Goal: Task Accomplishment & Management: Complete application form

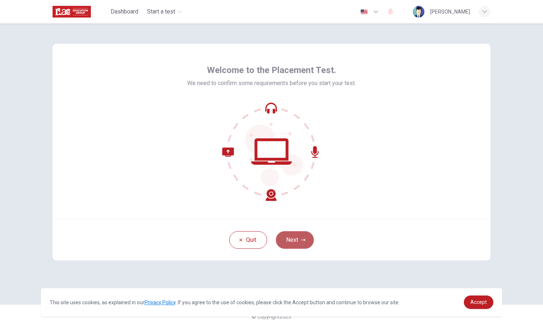
click at [296, 238] on button "Next" at bounding box center [295, 240] width 38 height 18
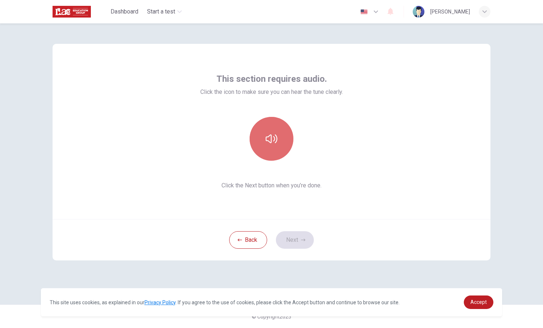
click at [275, 135] on icon "button" at bounding box center [272, 139] width 12 height 12
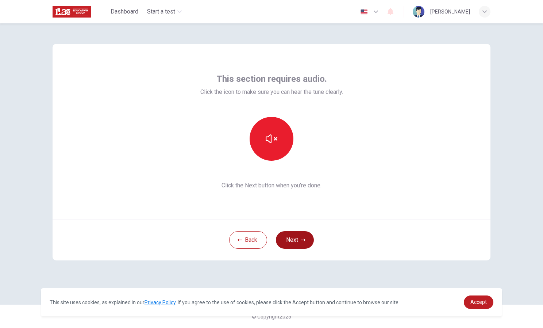
click at [299, 245] on button "Next" at bounding box center [295, 240] width 38 height 18
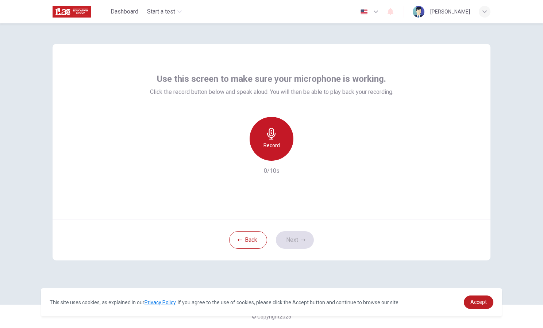
click at [278, 148] on h6 "Record" at bounding box center [271, 145] width 16 height 9
click at [278, 148] on div "Stop" at bounding box center [271, 139] width 44 height 44
click at [278, 148] on h6 "Record" at bounding box center [271, 145] width 16 height 9
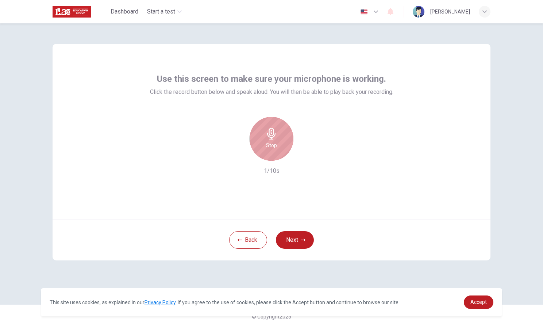
click at [278, 148] on div "Stop" at bounding box center [271, 139] width 44 height 44
click at [310, 155] on div "button" at bounding box center [305, 155] width 12 height 12
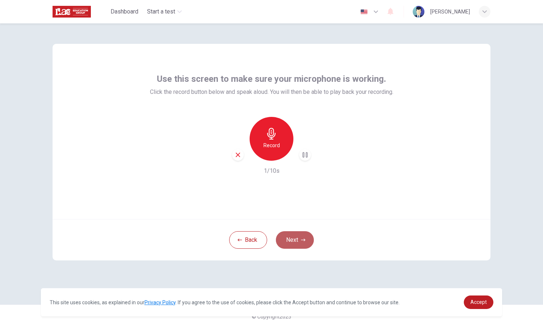
click at [289, 240] on button "Next" at bounding box center [295, 240] width 38 height 18
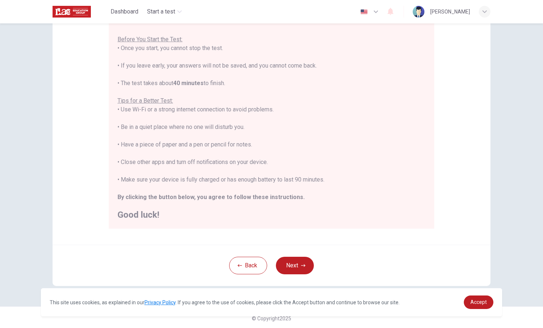
scroll to position [78, 0]
click at [292, 262] on button "Next" at bounding box center [295, 264] width 38 height 18
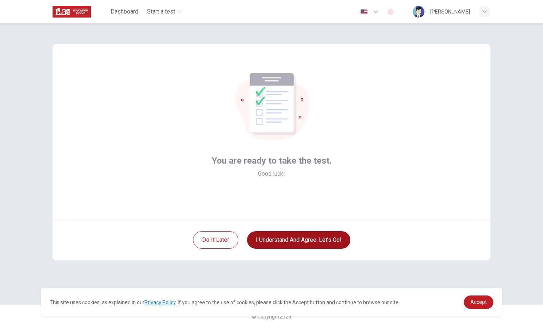
scroll to position [0, 0]
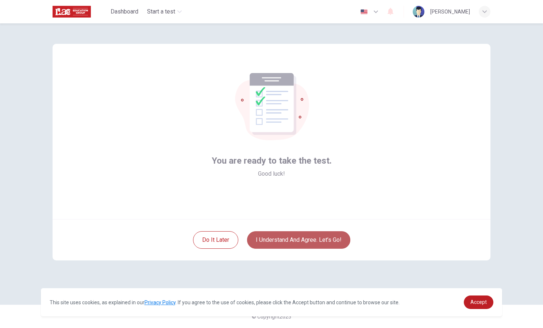
click at [292, 241] on button "I understand and agree. Let’s go!" at bounding box center [298, 240] width 103 height 18
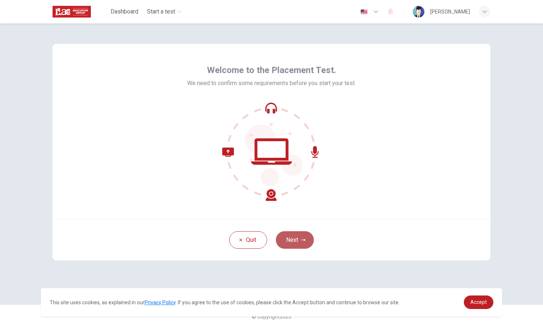
click at [293, 236] on button "Next" at bounding box center [295, 240] width 38 height 18
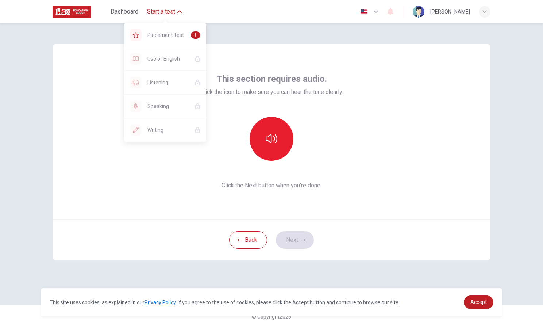
click at [159, 13] on span "Start a test" at bounding box center [161, 11] width 28 height 9
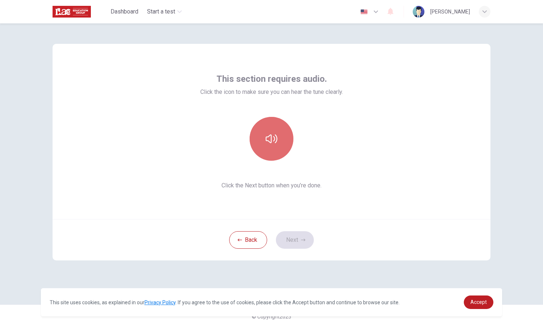
click at [280, 143] on button "button" at bounding box center [271, 139] width 44 height 44
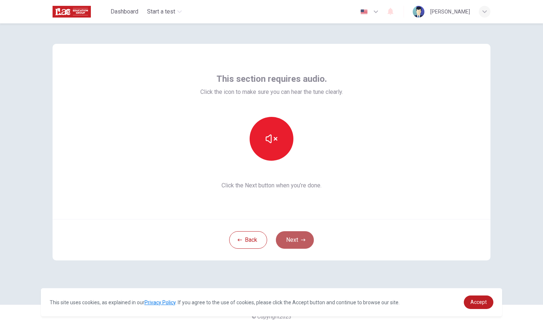
click at [293, 241] on button "Next" at bounding box center [295, 240] width 38 height 18
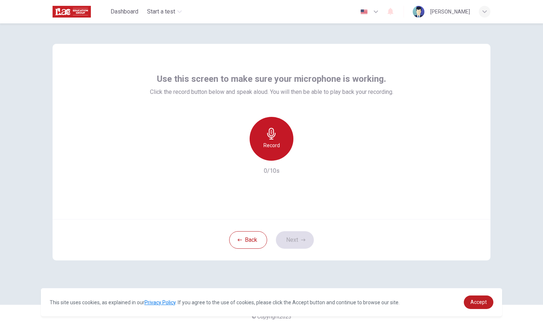
click at [270, 147] on h6 "Record" at bounding box center [271, 145] width 16 height 9
click at [270, 147] on h6 "Stop" at bounding box center [271, 145] width 11 height 9
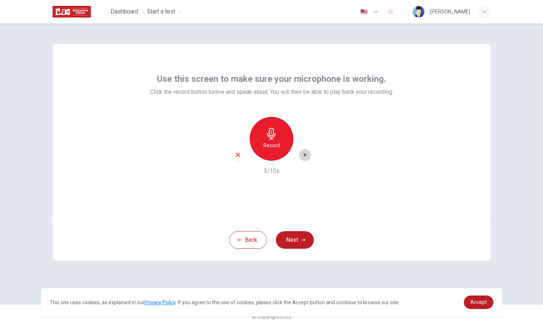
click at [303, 152] on icon "button" at bounding box center [304, 154] width 7 height 7
click at [297, 239] on button "Next" at bounding box center [295, 240] width 38 height 18
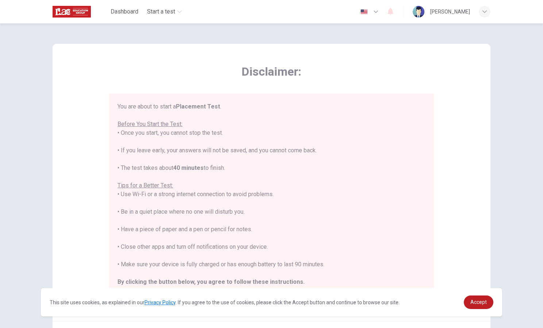
scroll to position [8, 0]
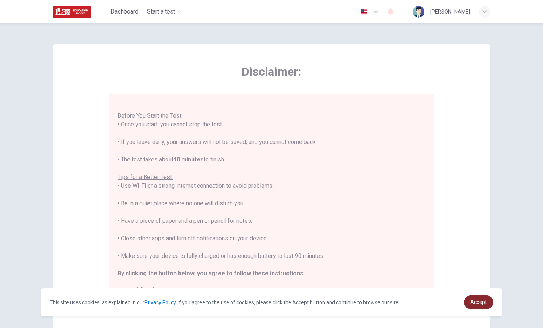
click at [471, 300] on span "Accept" at bounding box center [478, 302] width 16 height 6
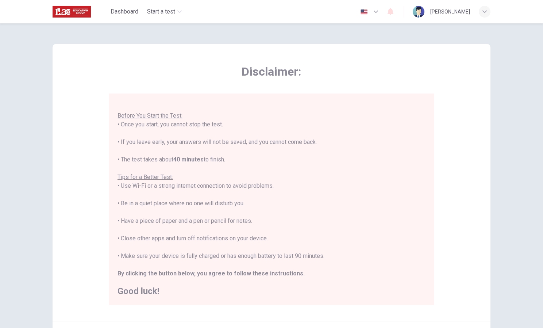
scroll to position [78, 0]
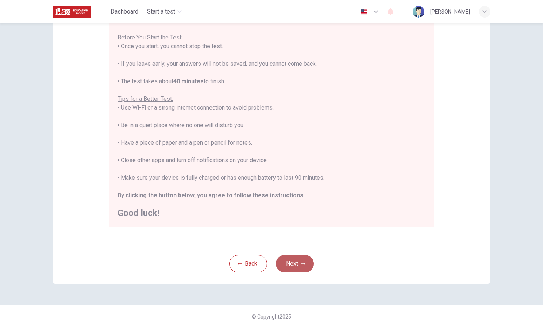
click at [285, 266] on button "Next" at bounding box center [295, 264] width 38 height 18
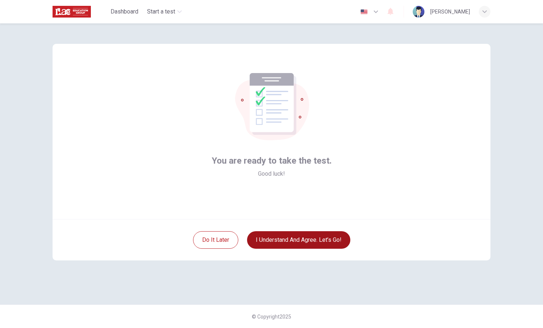
scroll to position [0, 0]
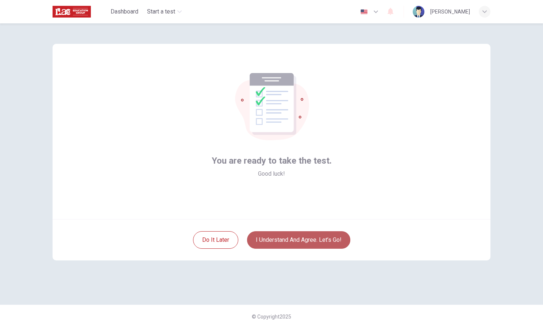
click at [285, 235] on button "I understand and agree. Let’s go!" at bounding box center [298, 240] width 103 height 18
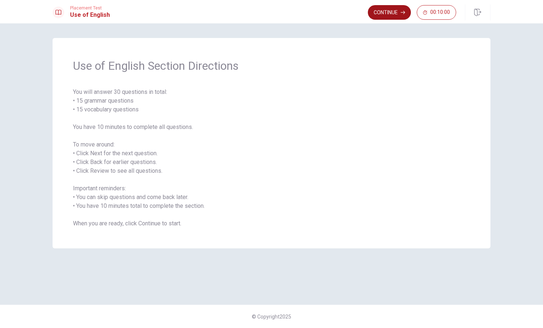
click at [393, 11] on button "Continue" at bounding box center [389, 12] width 43 height 15
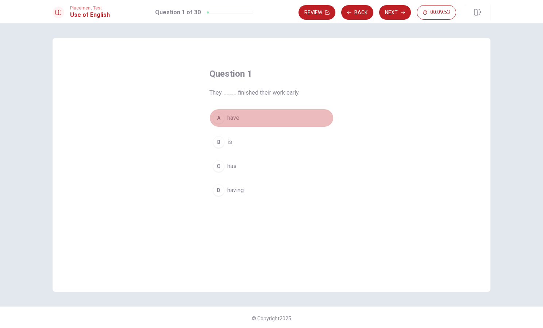
click at [216, 117] on div "A" at bounding box center [219, 118] width 12 height 12
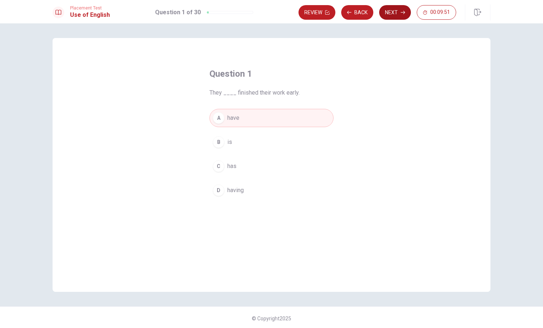
click at [391, 11] on button "Next" at bounding box center [395, 12] width 32 height 15
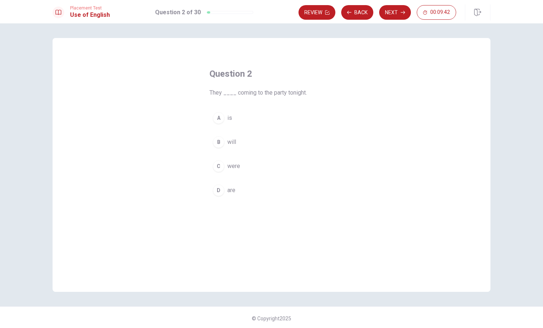
click at [227, 187] on span "are" at bounding box center [231, 190] width 8 height 9
click at [399, 12] on button "Next" at bounding box center [395, 12] width 32 height 15
click at [363, 8] on button "Back" at bounding box center [357, 12] width 32 height 15
click at [383, 12] on button "Next" at bounding box center [395, 12] width 32 height 15
click at [235, 142] on span "cold" at bounding box center [232, 142] width 11 height 9
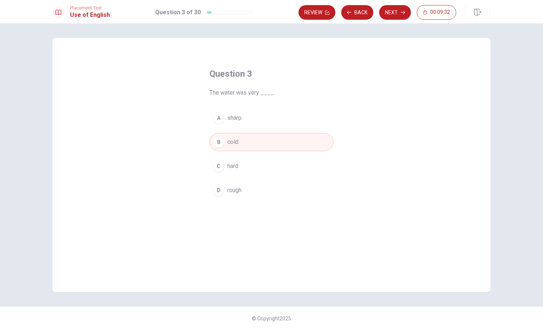
click at [395, 13] on button "Next" at bounding box center [395, 12] width 32 height 15
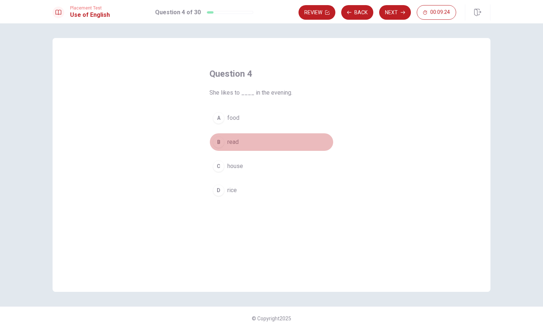
click at [235, 145] on span "read" at bounding box center [232, 142] width 11 height 9
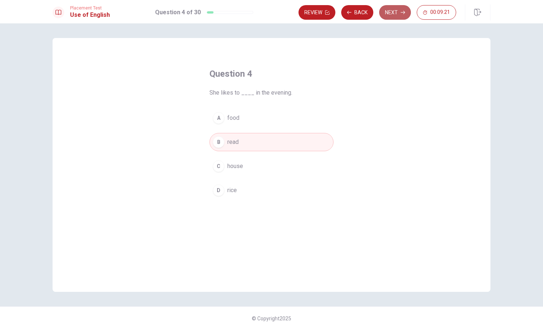
click at [398, 12] on button "Next" at bounding box center [395, 12] width 32 height 15
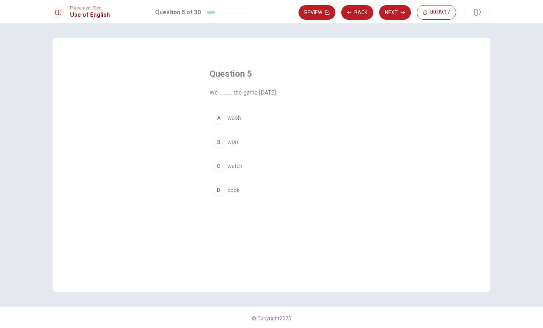
click at [233, 141] on span "won" at bounding box center [232, 142] width 11 height 9
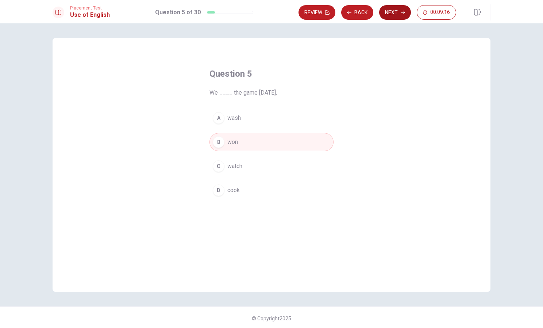
click at [403, 10] on button "Next" at bounding box center [395, 12] width 32 height 15
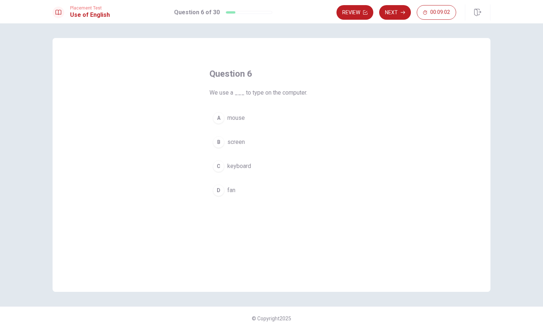
click at [236, 167] on span "keyboard" at bounding box center [239, 166] width 24 height 9
click at [400, 12] on button "Next" at bounding box center [395, 12] width 32 height 15
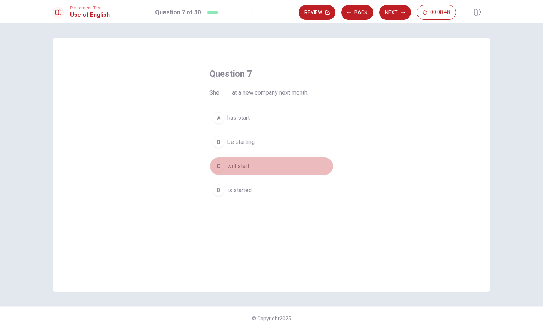
click at [245, 168] on span "will start" at bounding box center [238, 166] width 22 height 9
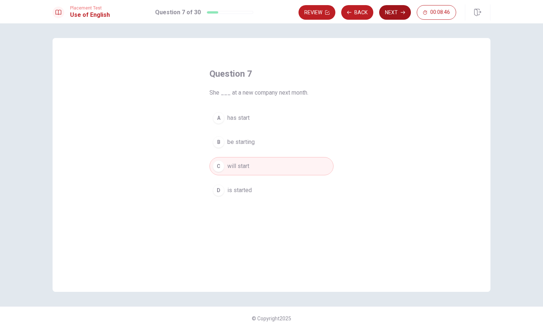
click at [395, 10] on button "Next" at bounding box center [395, 12] width 32 height 15
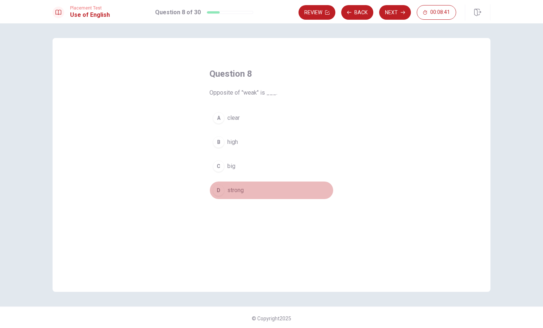
click at [236, 188] on span "strong" at bounding box center [235, 190] width 16 height 9
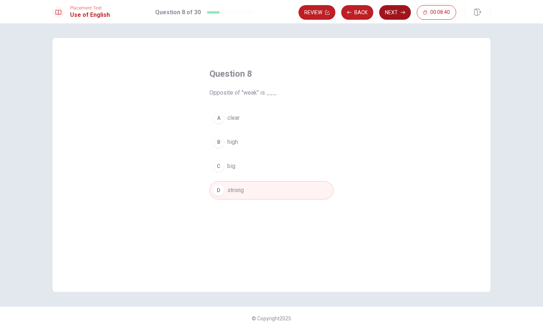
click at [389, 10] on button "Next" at bounding box center [395, 12] width 32 height 15
click at [241, 190] on span "bracelet" at bounding box center [237, 190] width 21 height 9
click at [402, 13] on icon "button" at bounding box center [402, 12] width 4 height 4
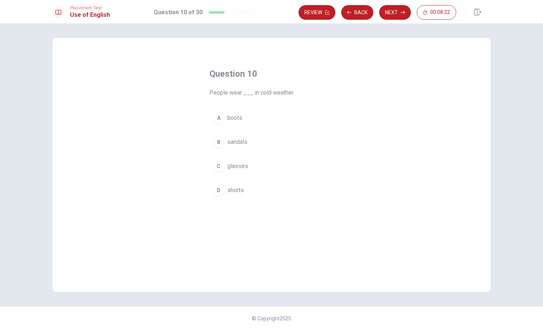
click at [234, 116] on span "boots" at bounding box center [234, 117] width 15 height 9
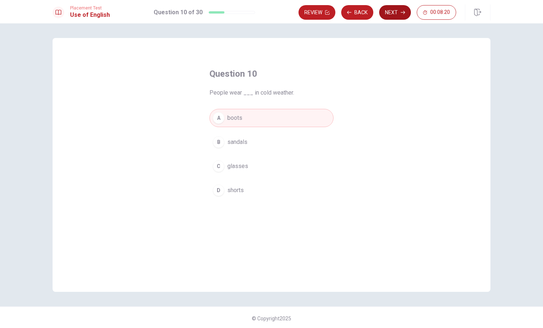
click at [395, 13] on button "Next" at bounding box center [395, 12] width 32 height 15
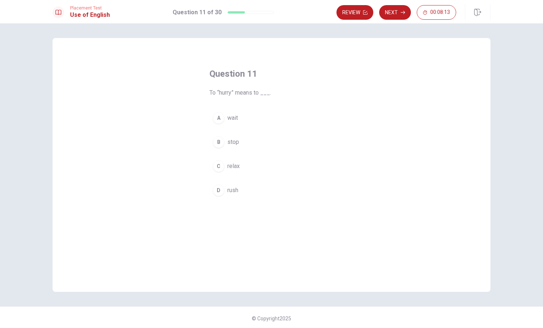
click at [234, 187] on span "rush" at bounding box center [232, 190] width 11 height 9
click at [401, 11] on icon "button" at bounding box center [402, 12] width 4 height 4
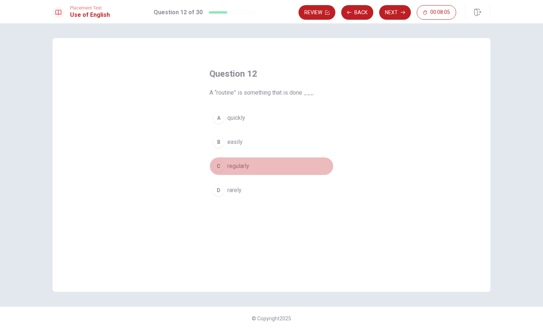
click at [240, 168] on span "regularly" at bounding box center [238, 166] width 22 height 9
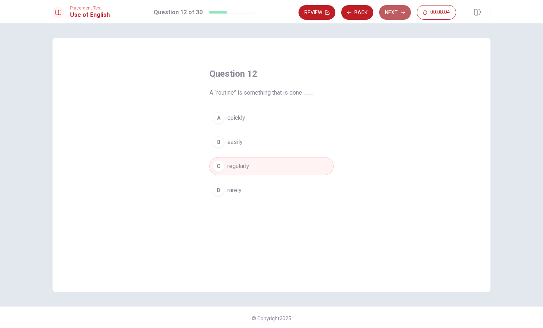
click at [396, 9] on button "Next" at bounding box center [395, 12] width 32 height 15
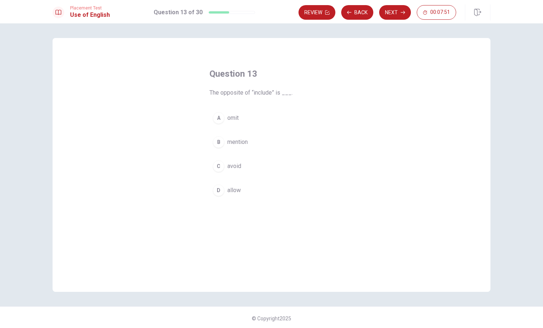
click at [233, 119] on span "omit" at bounding box center [232, 117] width 11 height 9
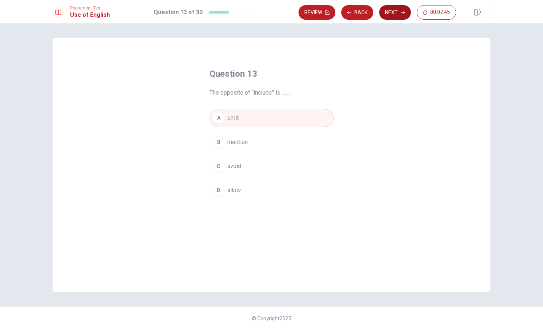
click at [404, 13] on icon "button" at bounding box center [402, 12] width 4 height 4
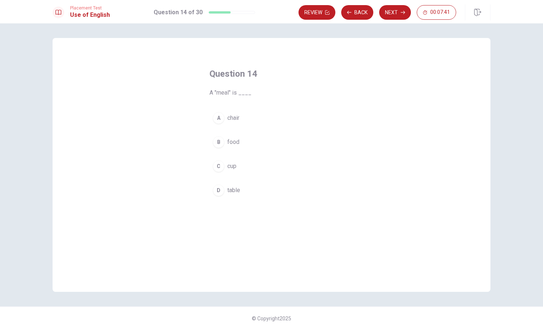
click at [227, 137] on button "B food" at bounding box center [271, 142] width 124 height 18
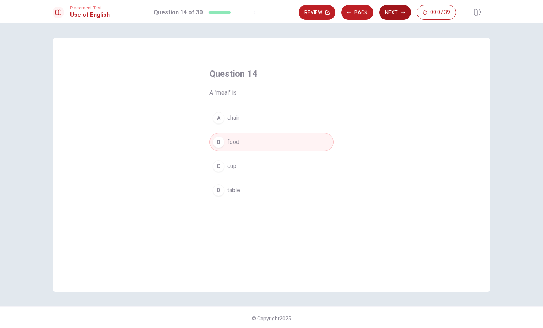
click at [402, 13] on icon "button" at bounding box center [402, 12] width 4 height 4
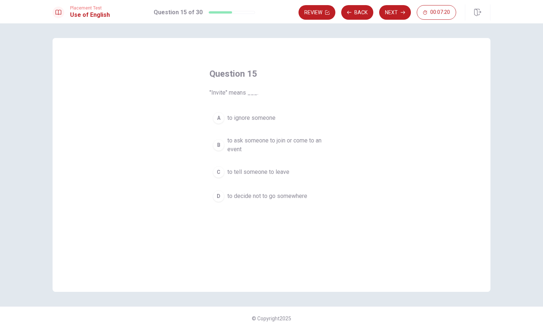
click at [224, 140] on button "B to ask someone to join or come to an event" at bounding box center [271, 145] width 124 height 24
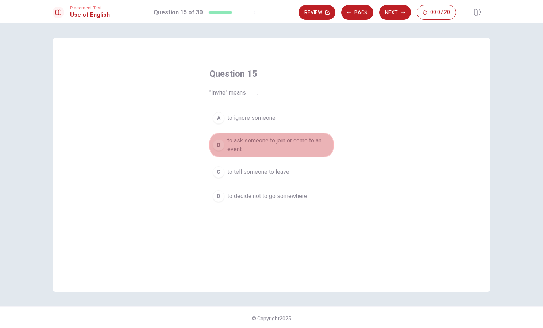
click at [224, 140] on button "B to ask someone to join or come to an event" at bounding box center [271, 145] width 124 height 24
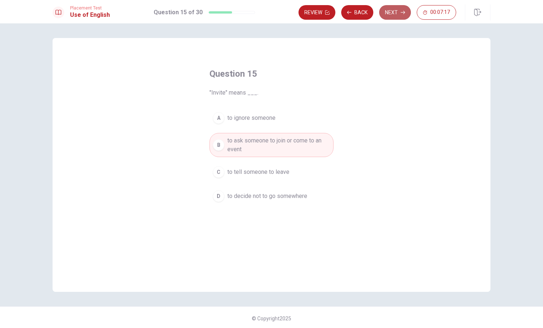
click at [400, 11] on icon "button" at bounding box center [402, 12] width 4 height 4
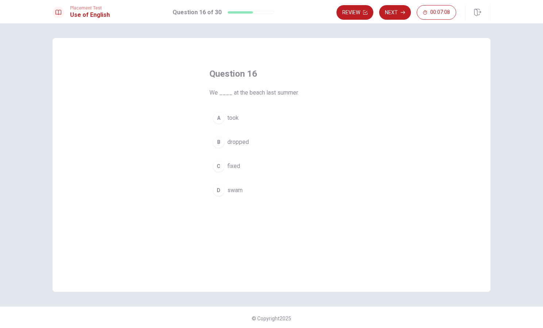
click at [238, 192] on span "swam" at bounding box center [234, 190] width 15 height 9
click at [393, 7] on button "Next" at bounding box center [395, 12] width 32 height 15
click at [245, 189] on span "generous" at bounding box center [239, 190] width 24 height 9
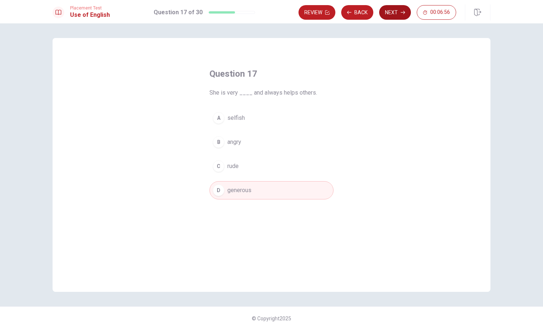
click at [394, 10] on button "Next" at bounding box center [395, 12] width 32 height 15
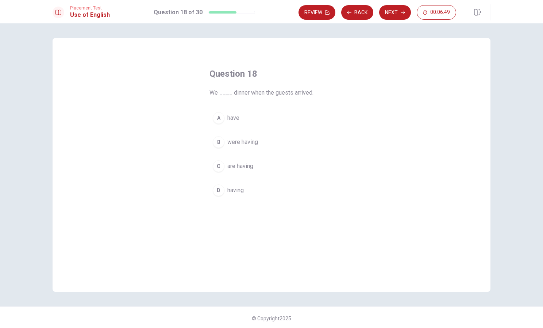
click at [256, 140] on span "were having" at bounding box center [242, 142] width 31 height 9
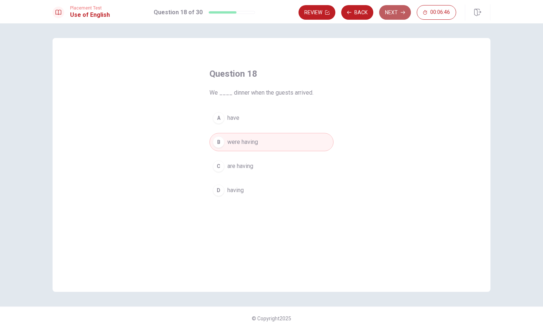
click at [388, 13] on button "Next" at bounding box center [395, 12] width 32 height 15
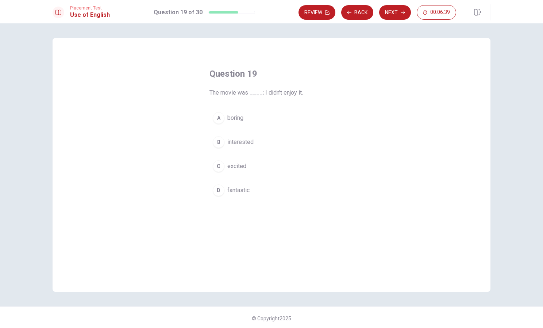
click at [237, 116] on span "boring" at bounding box center [235, 117] width 16 height 9
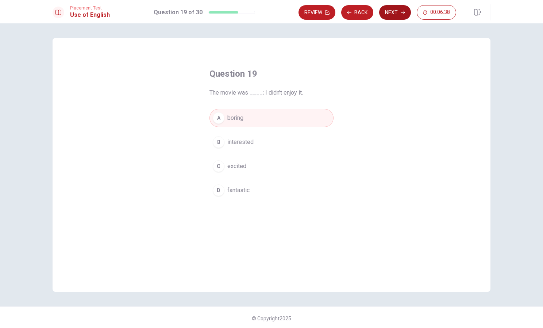
click at [399, 11] on button "Next" at bounding box center [395, 12] width 32 height 15
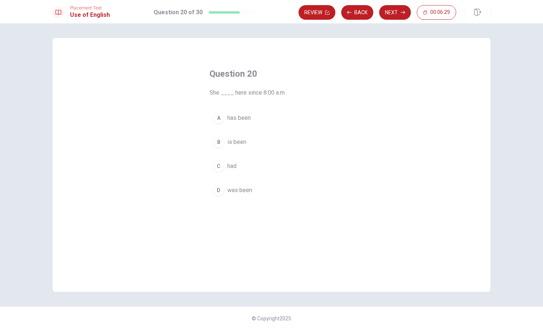
click at [240, 116] on span "has been" at bounding box center [238, 117] width 23 height 9
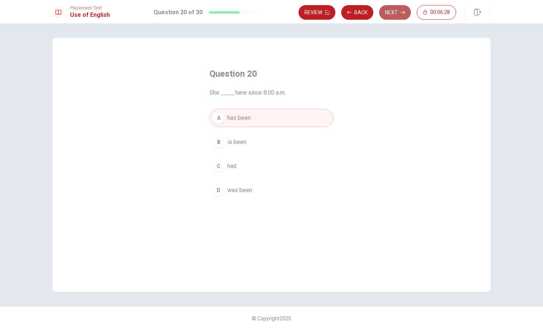
click at [398, 12] on button "Next" at bounding box center [395, 12] width 32 height 15
click at [398, 12] on div "Review Back Next 00:06:28" at bounding box center [377, 12] width 158 height 15
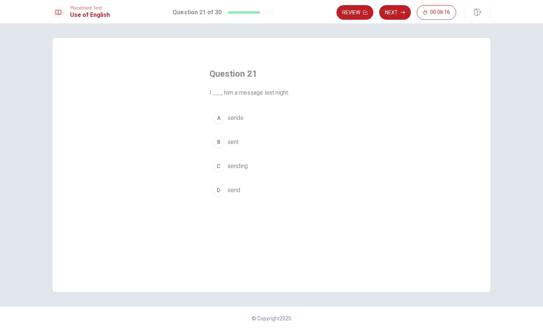
click at [236, 141] on span "sent" at bounding box center [232, 142] width 11 height 9
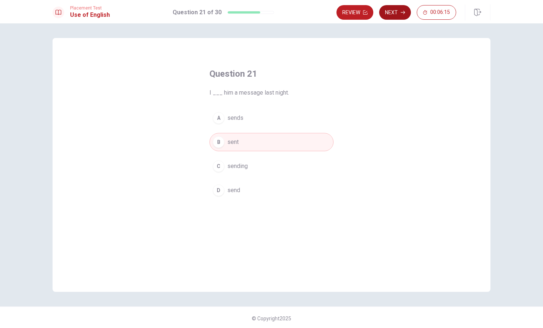
click at [393, 7] on button "Next" at bounding box center [395, 12] width 32 height 15
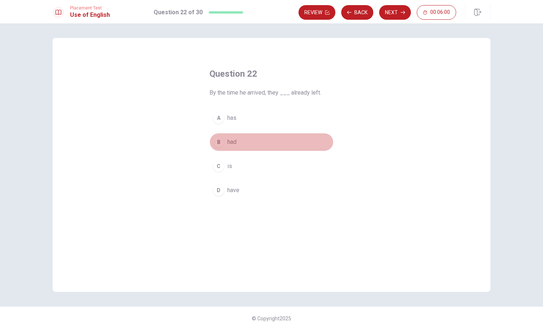
click at [233, 139] on span "had" at bounding box center [231, 142] width 9 height 9
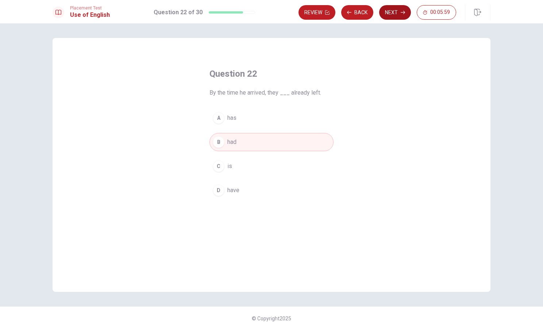
click at [399, 11] on button "Next" at bounding box center [395, 12] width 32 height 15
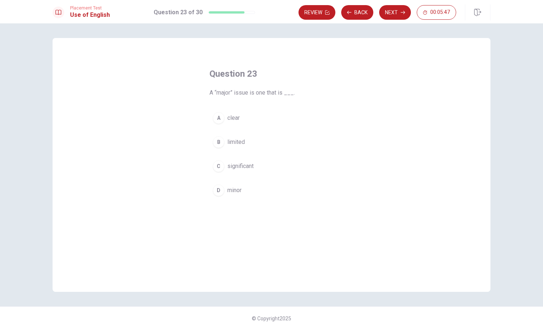
click at [253, 164] on button "C significant" at bounding box center [271, 166] width 124 height 18
click at [395, 12] on button "Next" at bounding box center [395, 12] width 32 height 15
click at [236, 142] on button "B are" at bounding box center [271, 142] width 124 height 18
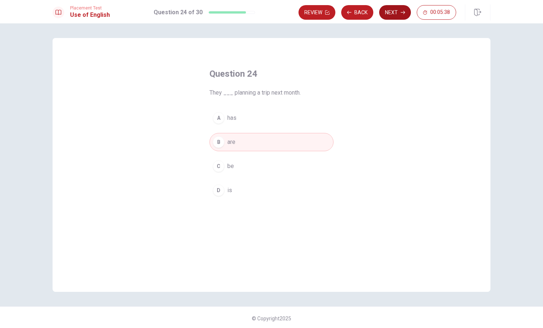
click at [401, 10] on button "Next" at bounding box center [395, 12] width 32 height 15
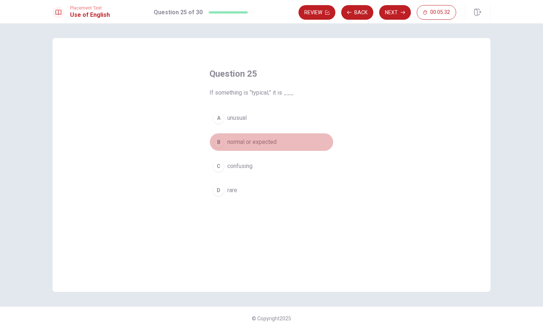
click at [270, 141] on span "normal or expected" at bounding box center [251, 142] width 49 height 9
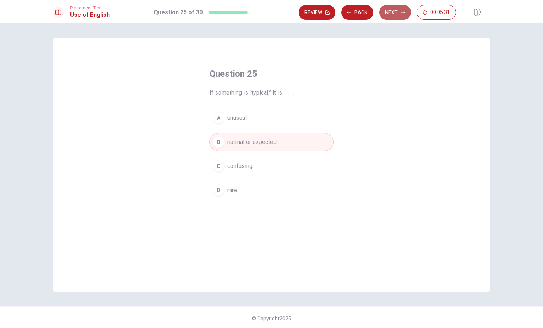
click at [402, 12] on icon "button" at bounding box center [402, 12] width 4 height 4
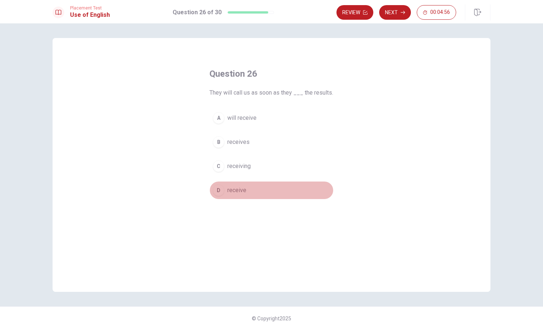
click at [238, 191] on span "receive" at bounding box center [236, 190] width 19 height 9
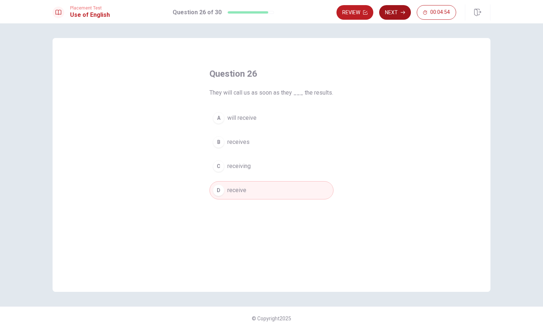
click at [406, 12] on button "Next" at bounding box center [395, 12] width 32 height 15
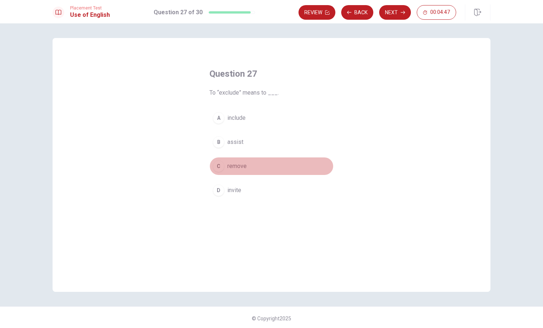
click at [243, 167] on span "remove" at bounding box center [236, 166] width 19 height 9
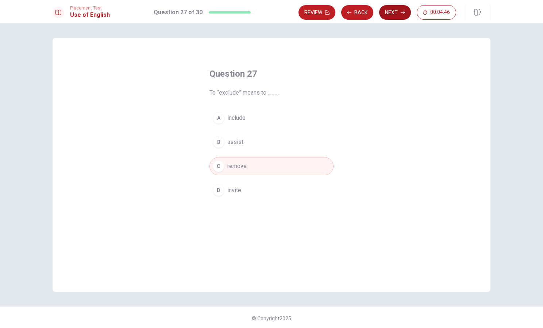
click at [390, 10] on button "Next" at bounding box center [395, 12] width 32 height 15
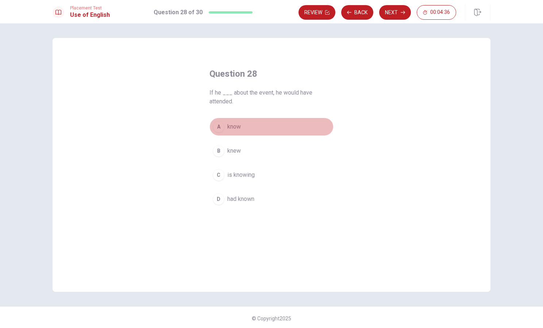
click at [236, 125] on span "know" at bounding box center [233, 126] width 13 height 9
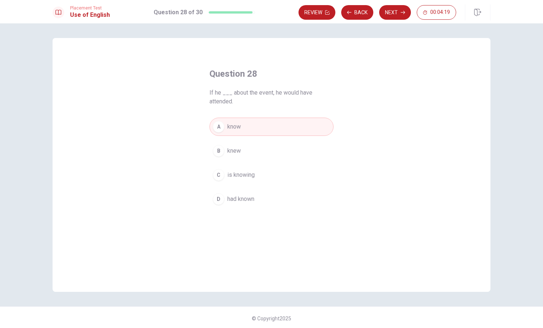
click at [233, 202] on span "had known" at bounding box center [240, 198] width 27 height 9
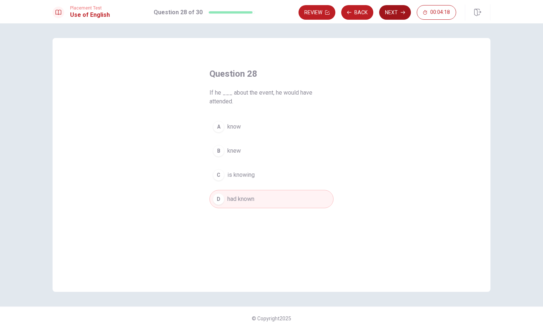
click at [392, 8] on button "Next" at bounding box center [395, 12] width 32 height 15
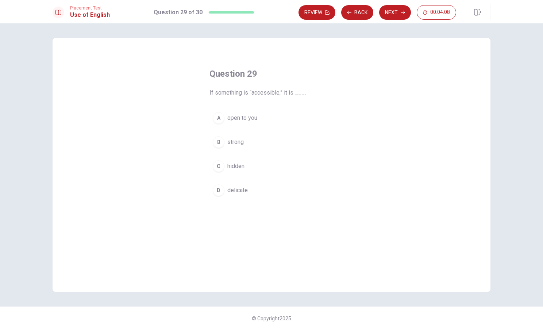
click at [243, 114] on span "open to you" at bounding box center [242, 117] width 30 height 9
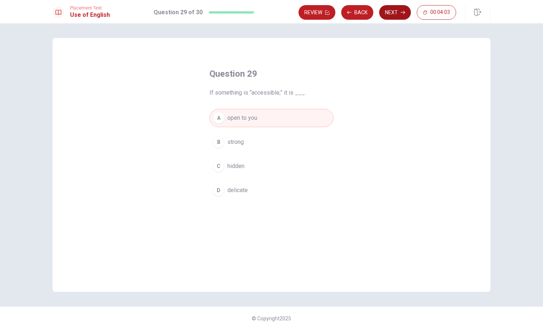
click at [396, 12] on button "Next" at bounding box center [395, 12] width 32 height 15
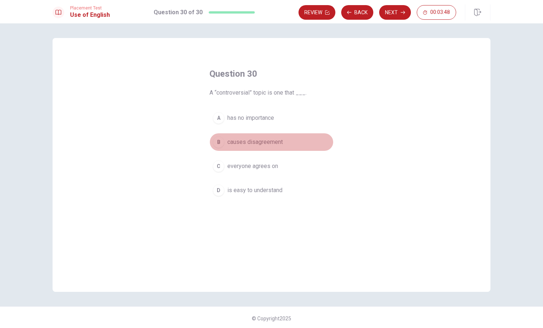
click at [241, 142] on span "causes disagreement" at bounding box center [254, 142] width 55 height 9
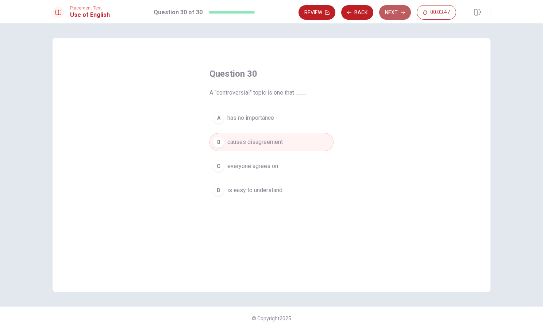
click at [392, 8] on button "Next" at bounding box center [395, 12] width 32 height 15
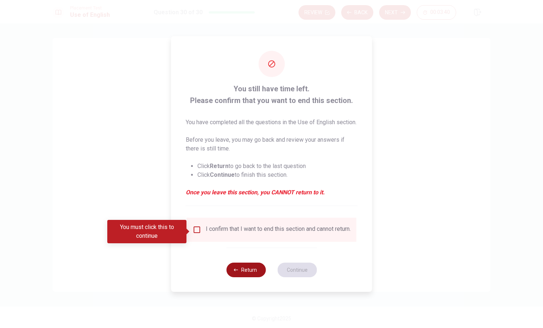
click at [251, 277] on button "Return" at bounding box center [245, 269] width 39 height 15
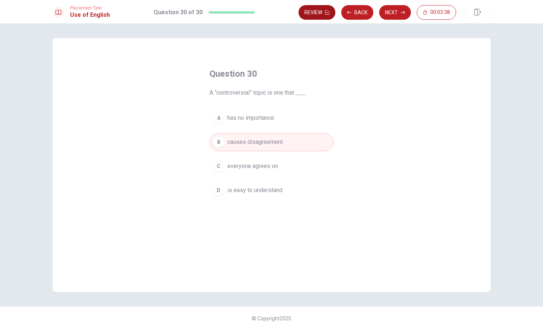
click at [319, 12] on button "Review" at bounding box center [316, 12] width 37 height 15
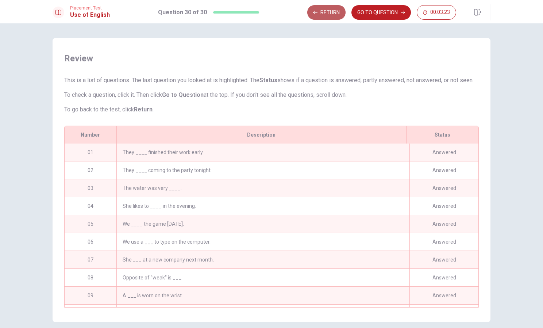
click at [336, 14] on button "Return" at bounding box center [326, 12] width 38 height 15
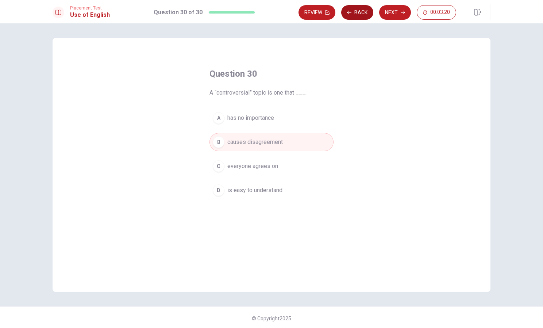
click at [353, 12] on button "Back" at bounding box center [357, 12] width 32 height 15
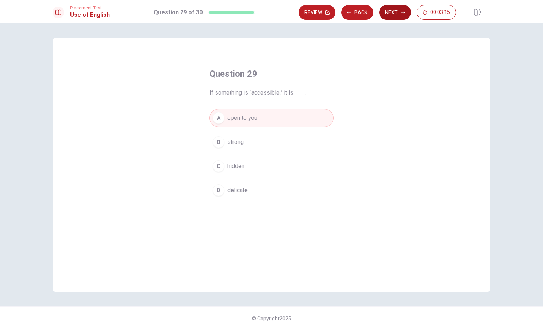
click at [386, 9] on button "Next" at bounding box center [395, 12] width 32 height 15
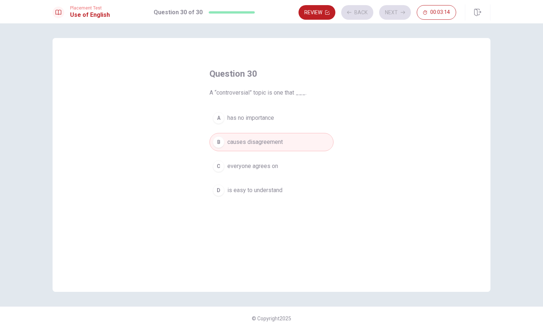
click at [360, 11] on div "Review Back Next 00:03:14" at bounding box center [377, 12] width 158 height 15
click at [393, 8] on button "Next" at bounding box center [395, 12] width 32 height 15
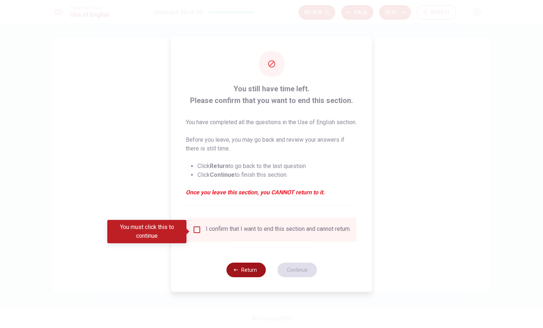
click at [251, 277] on button "Return" at bounding box center [245, 269] width 39 height 15
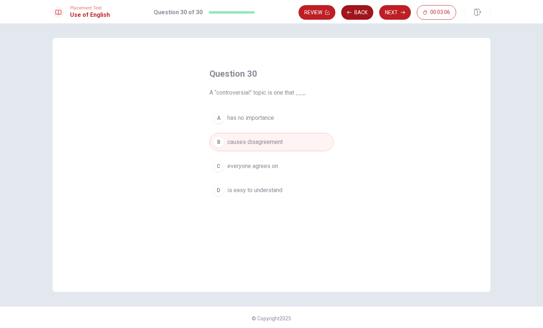
click at [367, 12] on button "Back" at bounding box center [357, 12] width 32 height 15
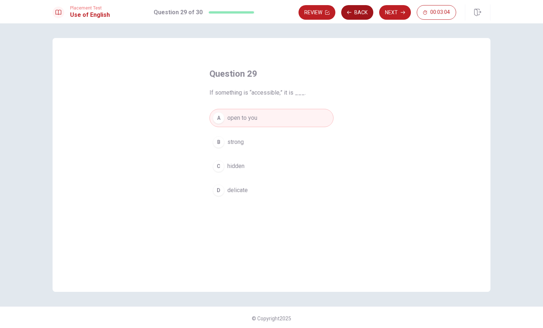
click at [367, 12] on button "Back" at bounding box center [357, 12] width 32 height 15
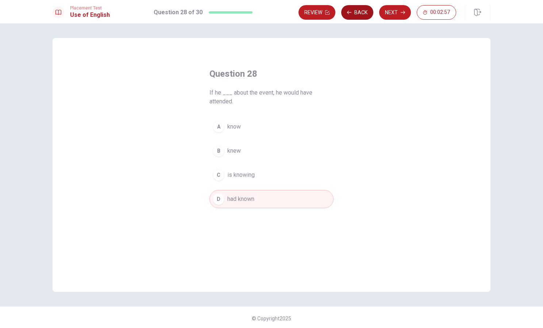
click at [367, 12] on button "Back" at bounding box center [357, 12] width 32 height 15
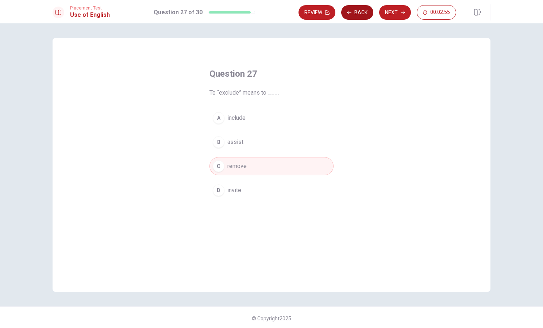
click at [367, 12] on button "Back" at bounding box center [357, 12] width 32 height 15
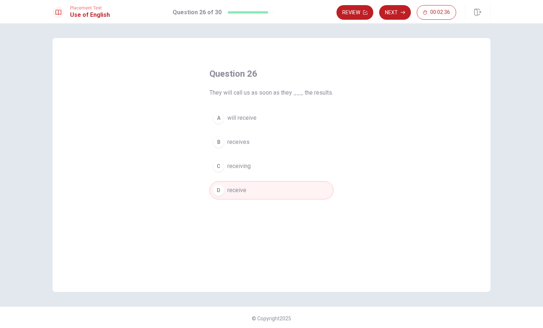
click at [367, 12] on icon "button" at bounding box center [365, 12] width 4 height 4
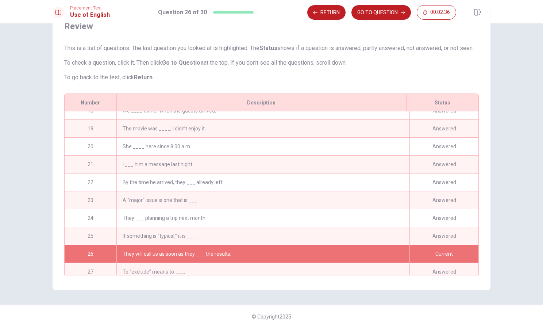
scroll to position [376, 0]
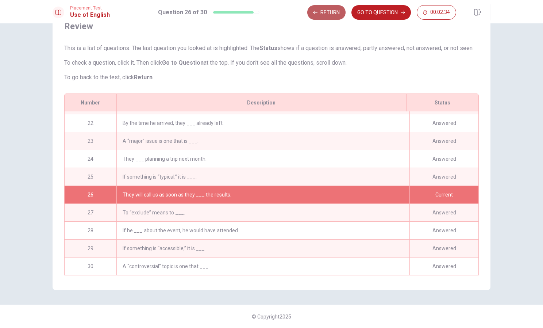
click at [340, 11] on button "Return" at bounding box center [326, 12] width 38 height 15
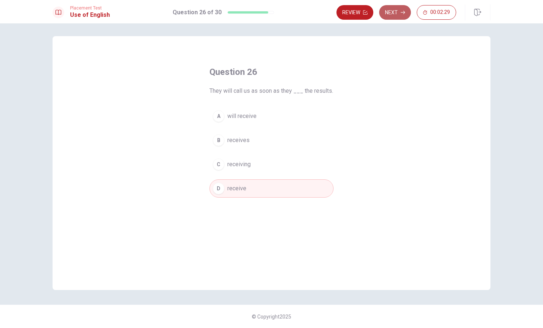
click at [401, 13] on icon "button" at bounding box center [402, 12] width 4 height 4
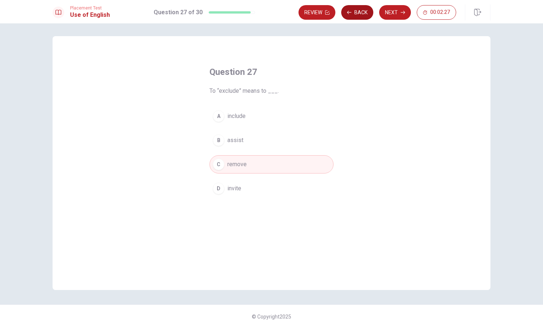
click at [360, 9] on button "Back" at bounding box center [357, 12] width 32 height 15
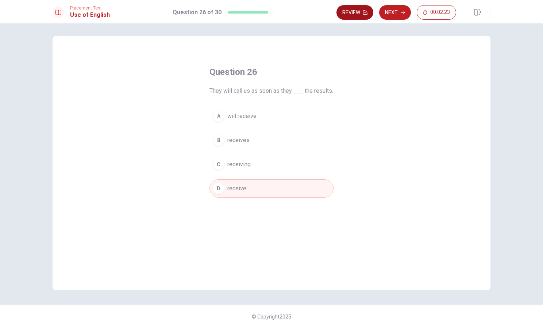
click at [356, 11] on button "Review" at bounding box center [354, 12] width 37 height 15
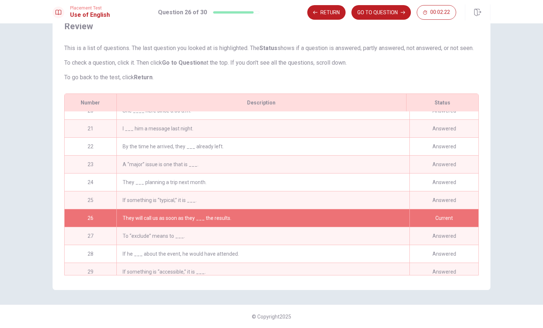
scroll to position [376, 0]
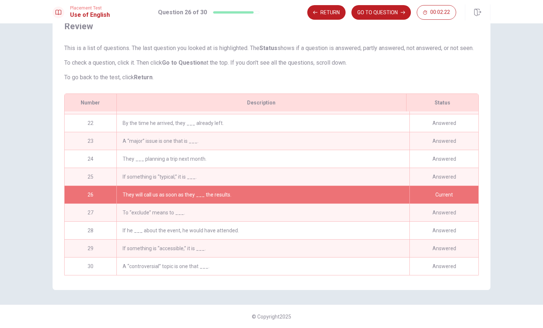
click at [216, 172] on div "If something is “typical,” it is ___." at bounding box center [262, 177] width 293 height 18
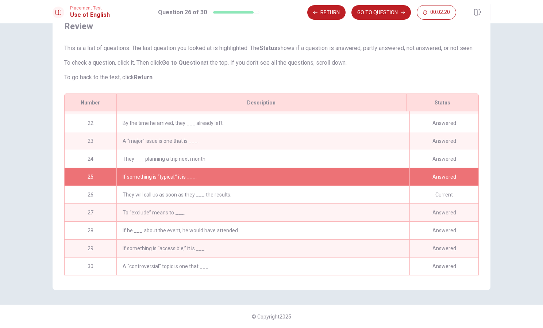
click at [216, 172] on div "If something is “typical,” it is ___." at bounding box center [262, 177] width 293 height 18
click at [386, 15] on button "GO TO QUESTION" at bounding box center [380, 12] width 59 height 15
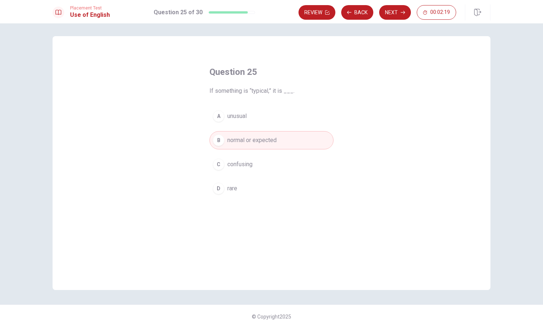
scroll to position [2, 0]
click at [359, 11] on button "Back" at bounding box center [357, 12] width 32 height 15
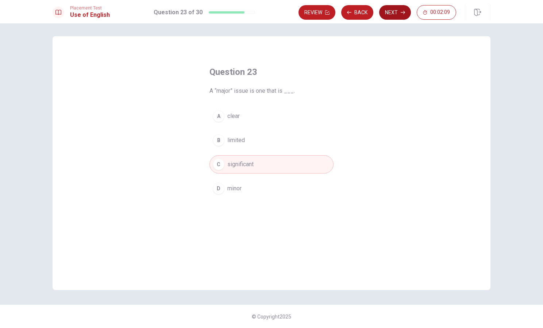
click at [392, 10] on button "Next" at bounding box center [395, 12] width 32 height 15
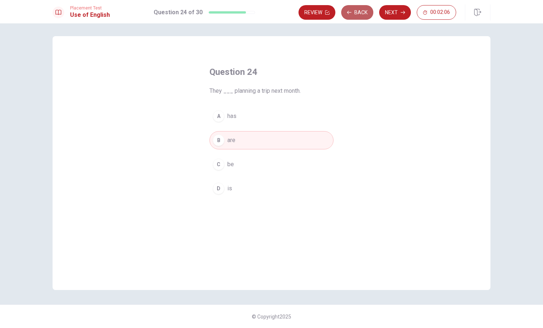
click at [362, 12] on button "Back" at bounding box center [357, 12] width 32 height 15
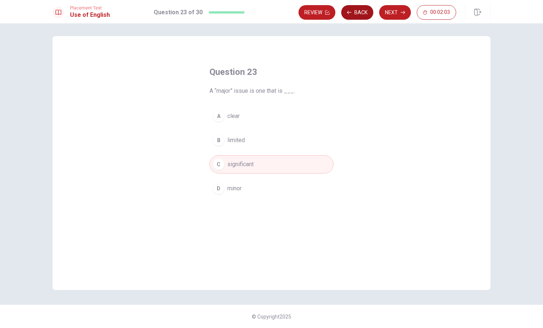
click at [362, 12] on button "Back" at bounding box center [357, 12] width 32 height 15
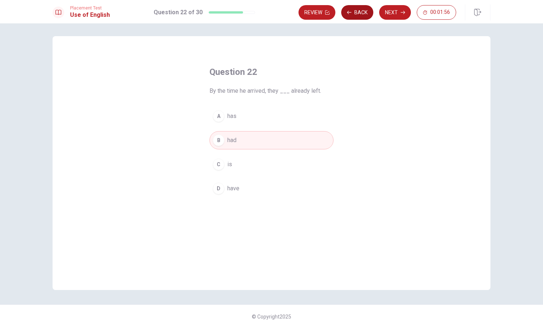
click at [362, 12] on button "Back" at bounding box center [357, 12] width 32 height 15
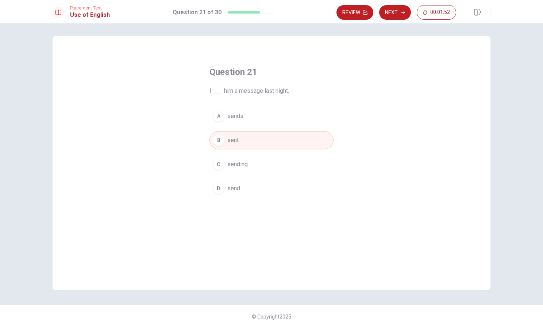
click at [362, 12] on button "Review" at bounding box center [354, 12] width 37 height 15
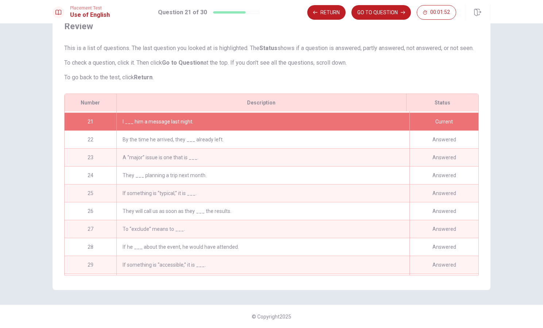
scroll to position [357, 0]
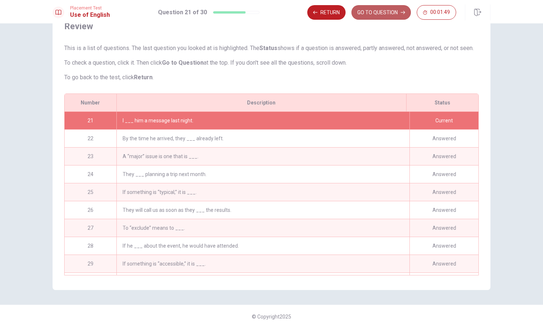
click at [396, 11] on button "GO TO QUESTION" at bounding box center [380, 12] width 59 height 15
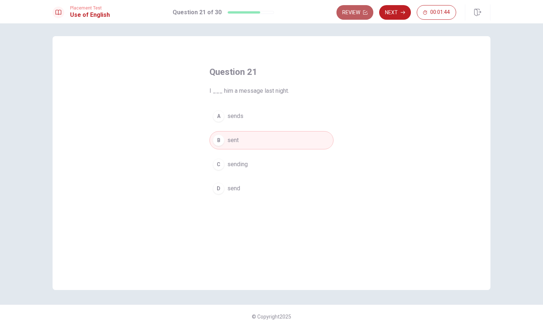
click at [365, 11] on icon "button" at bounding box center [365, 12] width 4 height 4
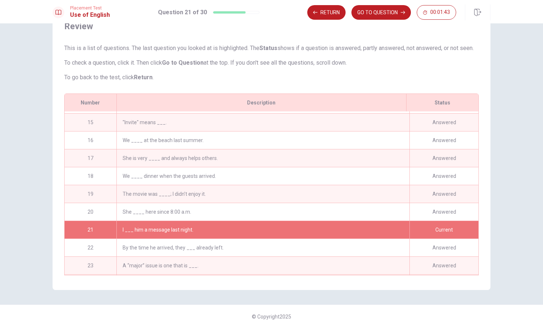
scroll to position [248, 0]
click at [269, 212] on div "She ____ here since 8:00 a.m." at bounding box center [262, 212] width 293 height 18
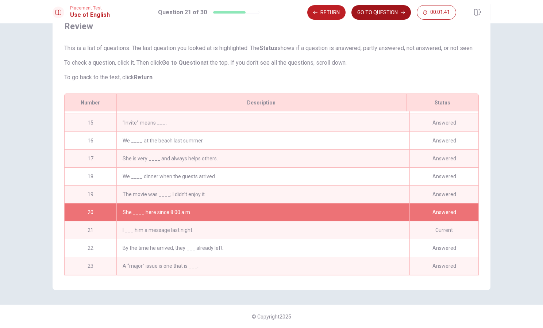
click at [396, 12] on button "GO TO QUESTION" at bounding box center [380, 12] width 59 height 15
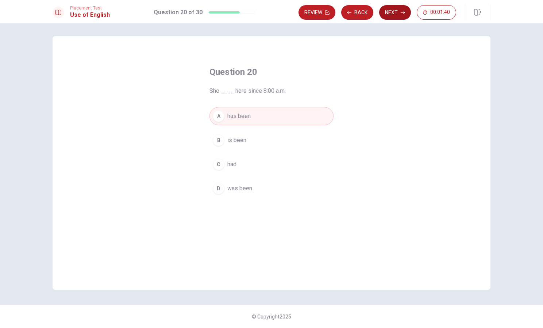
scroll to position [2, 0]
click at [357, 8] on button "Back" at bounding box center [357, 12] width 32 height 15
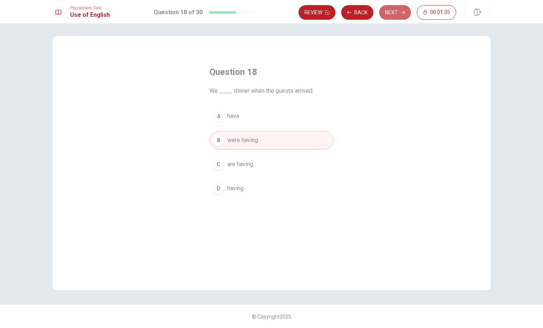
click at [396, 9] on button "Next" at bounding box center [395, 12] width 32 height 15
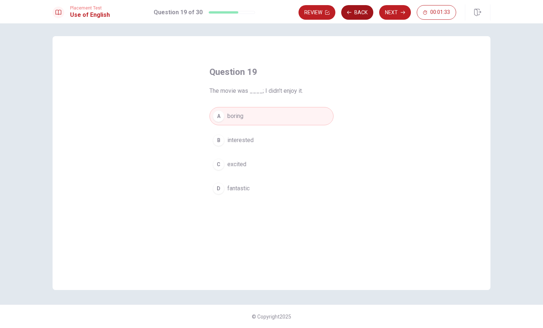
click at [357, 13] on button "Back" at bounding box center [357, 12] width 32 height 15
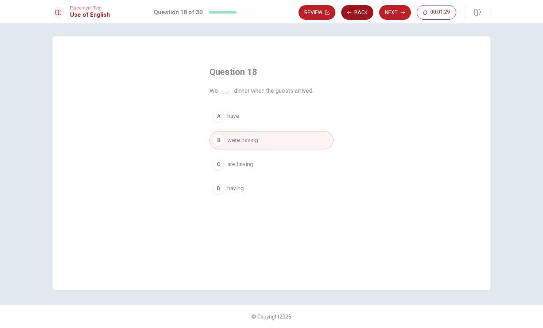
click at [357, 13] on button "Back" at bounding box center [357, 12] width 32 height 15
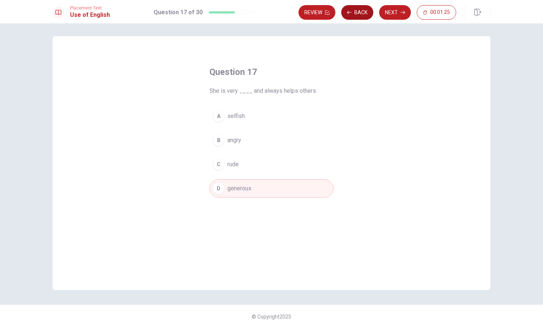
click at [357, 13] on button "Back" at bounding box center [357, 12] width 32 height 15
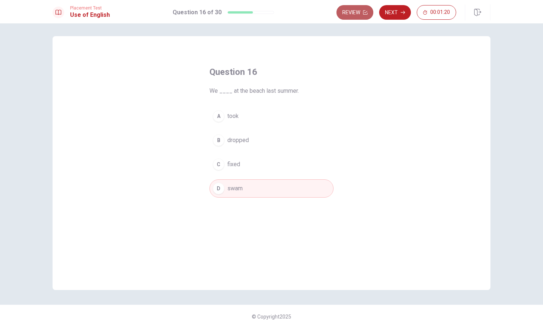
click at [359, 10] on button "Review" at bounding box center [354, 12] width 37 height 15
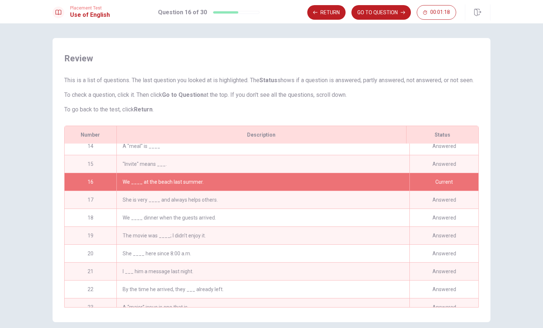
scroll to position [158, 0]
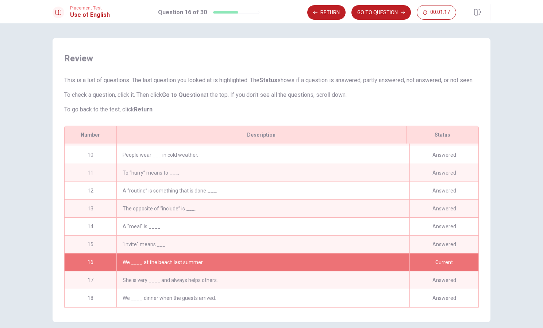
click at [216, 251] on div ""Invite" means ___." at bounding box center [262, 244] width 293 height 18
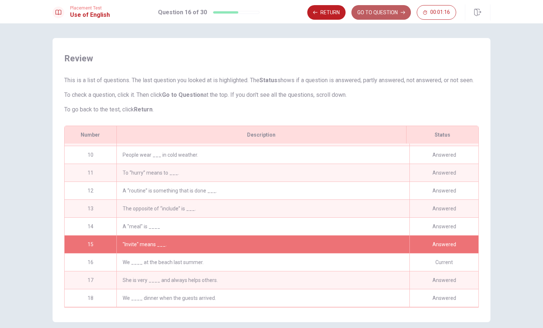
click at [394, 10] on button "GO TO QUESTION" at bounding box center [380, 12] width 59 height 15
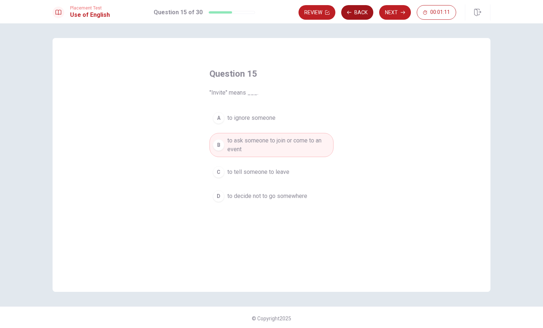
click at [356, 8] on button "Back" at bounding box center [357, 12] width 32 height 15
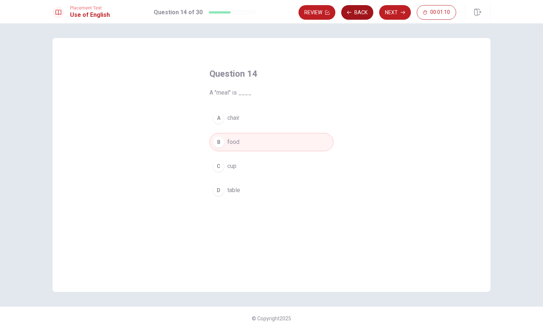
click at [356, 8] on button "Back" at bounding box center [357, 12] width 32 height 15
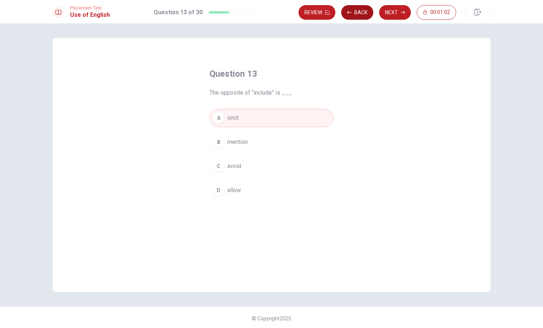
click at [356, 8] on button "Back" at bounding box center [357, 12] width 32 height 15
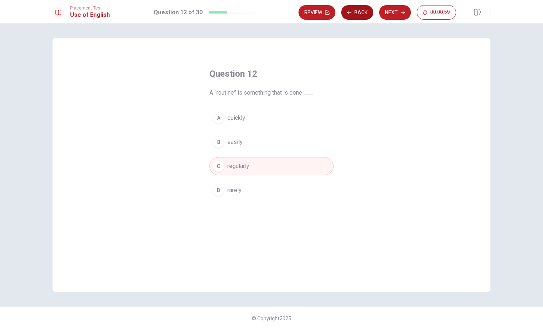
click at [356, 8] on button "Back" at bounding box center [357, 12] width 32 height 15
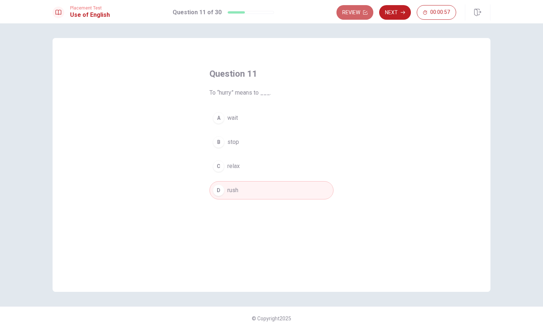
click at [356, 8] on button "Review" at bounding box center [354, 12] width 37 height 15
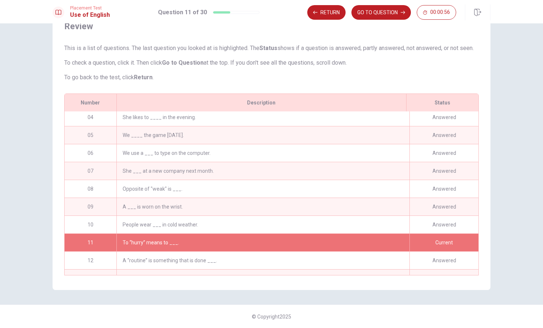
scroll to position [32, 0]
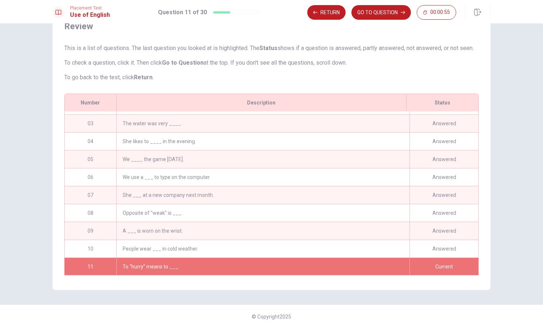
click at [276, 248] on div "People wear ___ in cold weather." at bounding box center [262, 249] width 293 height 18
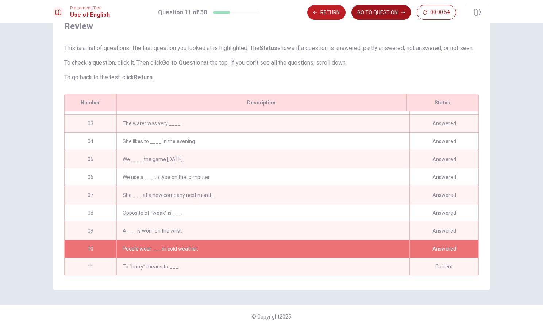
click at [378, 13] on button "GO TO QUESTION" at bounding box center [380, 12] width 59 height 15
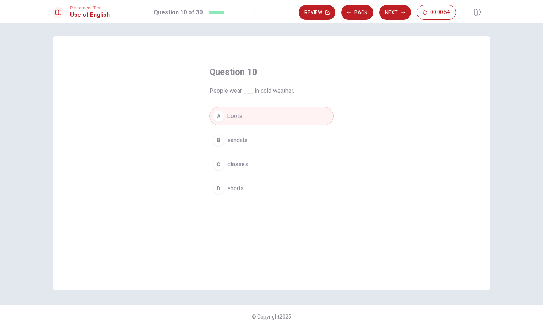
scroll to position [2, 0]
click at [354, 8] on button "Back" at bounding box center [357, 12] width 32 height 15
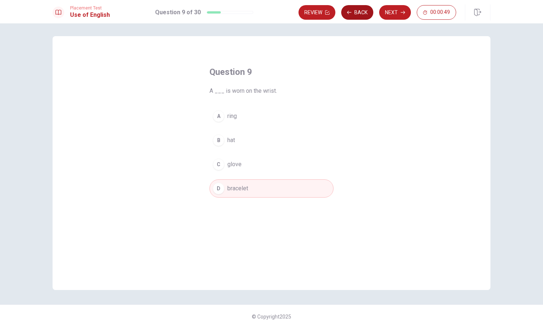
click at [354, 8] on button "Back" at bounding box center [357, 12] width 32 height 15
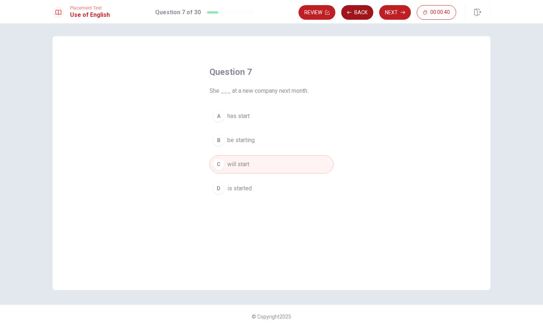
click at [354, 8] on button "Back" at bounding box center [357, 12] width 32 height 15
click at [354, 8] on button "Review" at bounding box center [354, 12] width 37 height 15
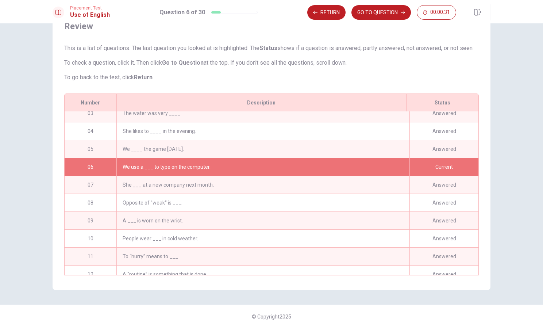
scroll to position [16, 0]
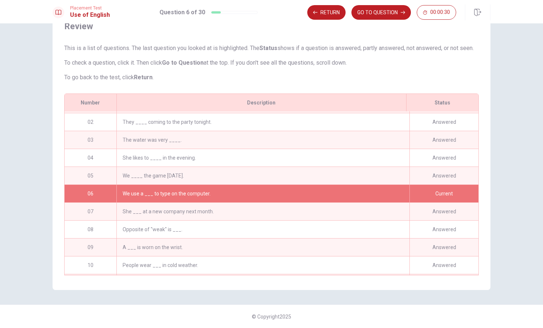
click at [284, 176] on div "We ____ the game [DATE]." at bounding box center [262, 176] width 293 height 18
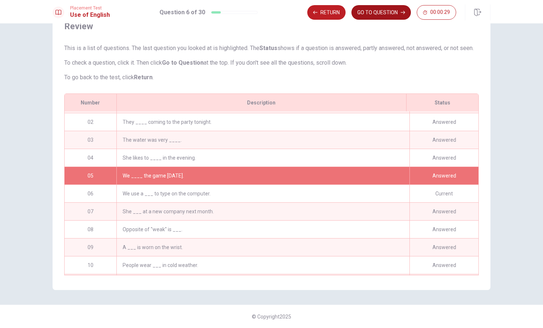
click at [385, 12] on button "GO TO QUESTION" at bounding box center [380, 12] width 59 height 15
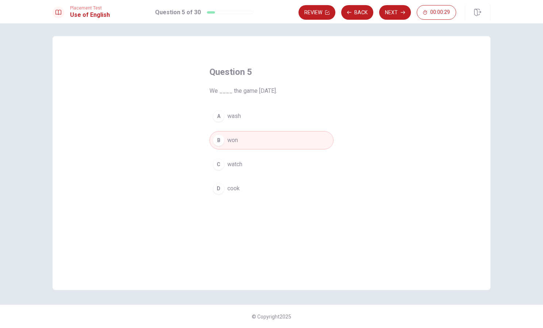
scroll to position [2, 0]
click at [361, 11] on button "Back" at bounding box center [357, 12] width 32 height 15
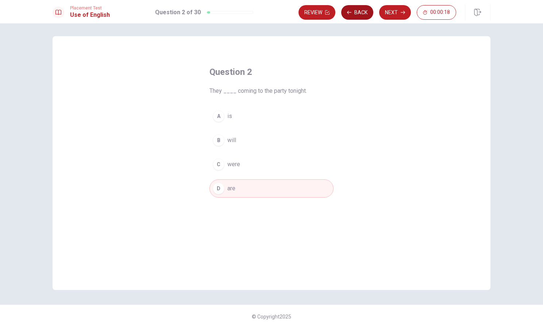
click at [361, 11] on button "Back" at bounding box center [357, 12] width 32 height 15
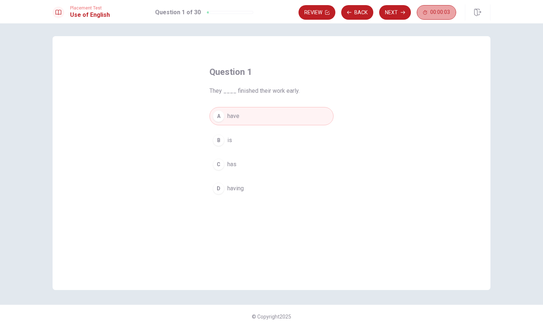
click at [425, 9] on button "00:00:03" at bounding box center [436, 12] width 39 height 15
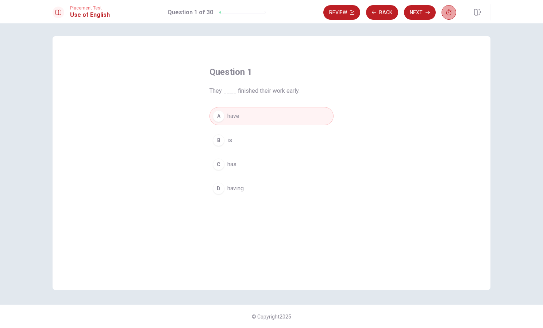
click at [445, 13] on button "button" at bounding box center [448, 12] width 15 height 15
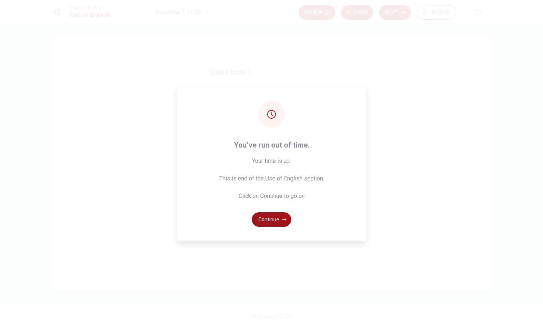
click at [277, 221] on button "Continue" at bounding box center [271, 219] width 39 height 15
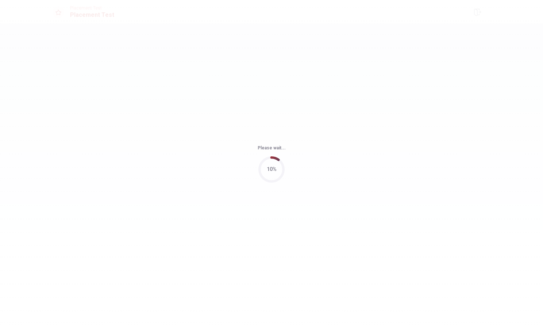
scroll to position [0, 0]
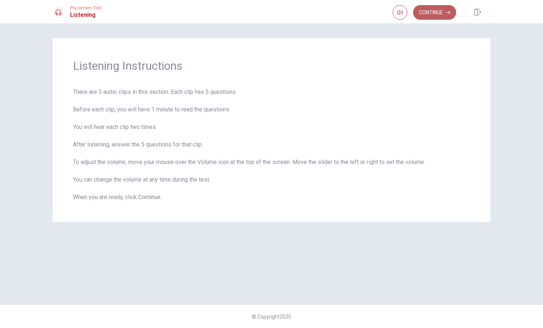
click at [441, 14] on button "Continue" at bounding box center [434, 12] width 43 height 15
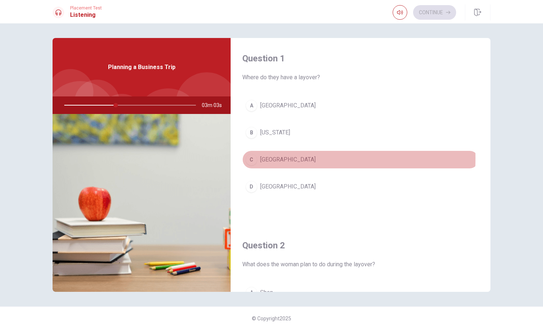
click at [251, 158] on div "C" at bounding box center [251, 160] width 12 height 12
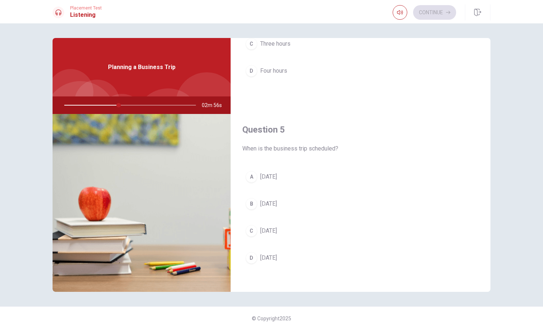
scroll to position [680, 0]
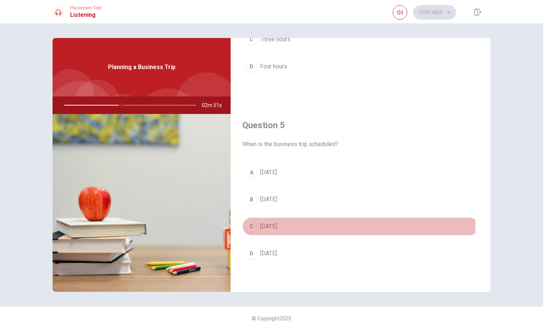
click at [248, 224] on div "C" at bounding box center [251, 226] width 12 height 12
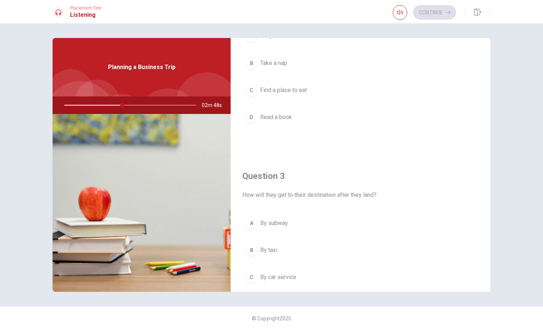
scroll to position [206, 0]
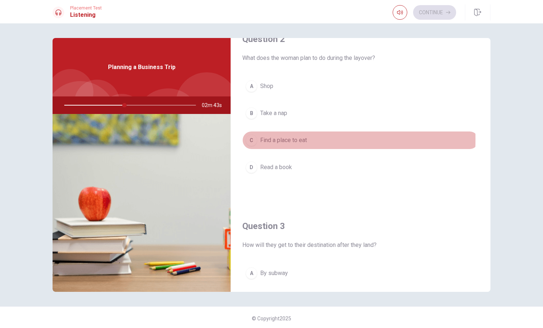
click at [250, 139] on div "C" at bounding box center [251, 140] width 12 height 12
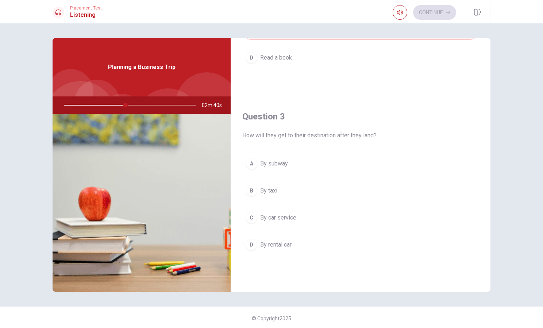
scroll to position [352, 0]
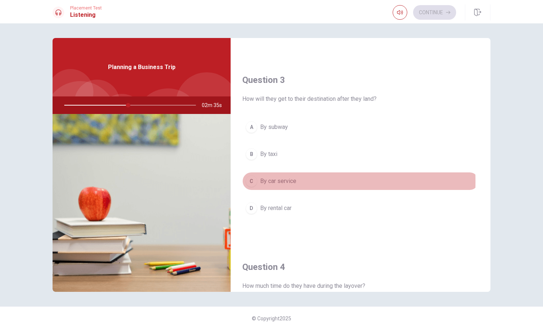
click at [249, 181] on div "C" at bounding box center [251, 181] width 12 height 12
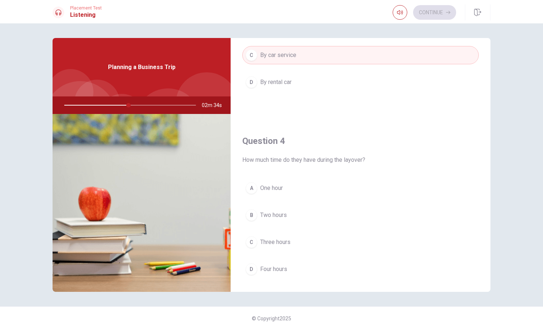
scroll to position [498, 0]
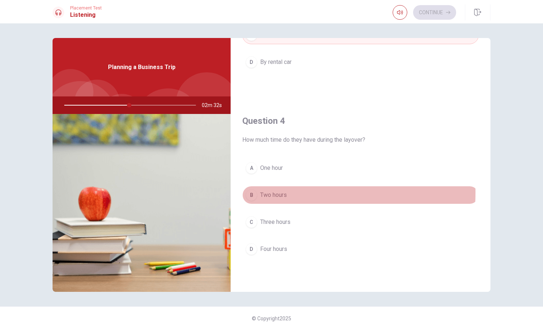
click at [250, 192] on div "B" at bounding box center [251, 195] width 12 height 12
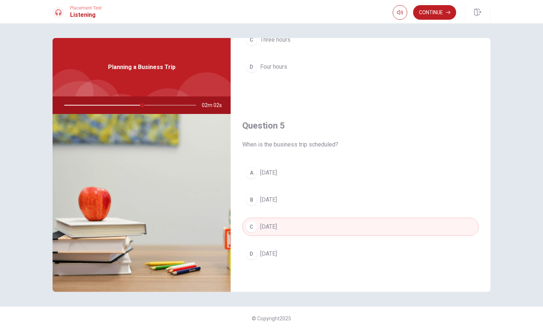
scroll to position [680, 0]
click at [438, 14] on button "Continue" at bounding box center [434, 12] width 43 height 15
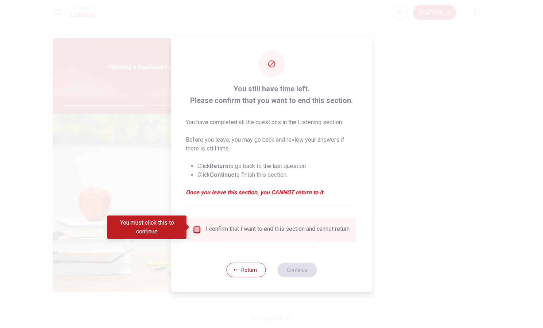
click at [194, 227] on input "You must click this to continue" at bounding box center [197, 229] width 9 height 9
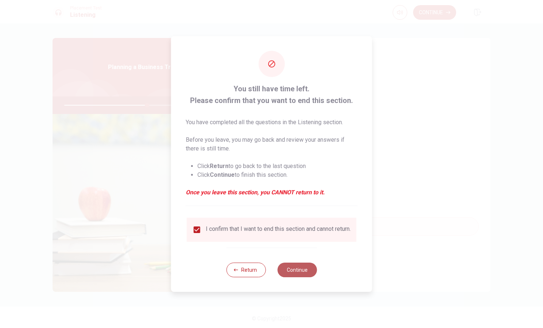
click at [286, 268] on button "Continue" at bounding box center [296, 269] width 39 height 15
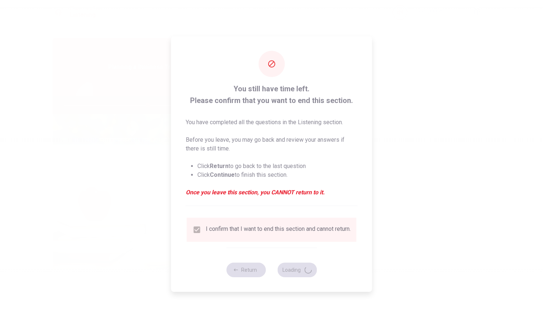
type input "64"
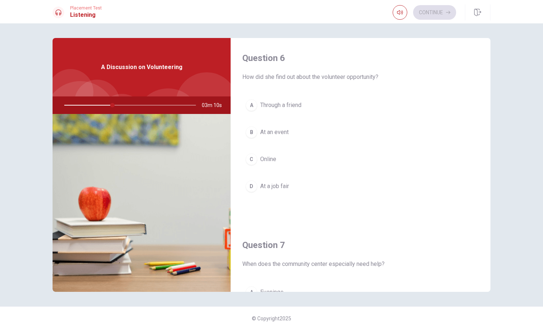
scroll to position [0, 0]
click at [249, 161] on div "C" at bounding box center [251, 160] width 12 height 12
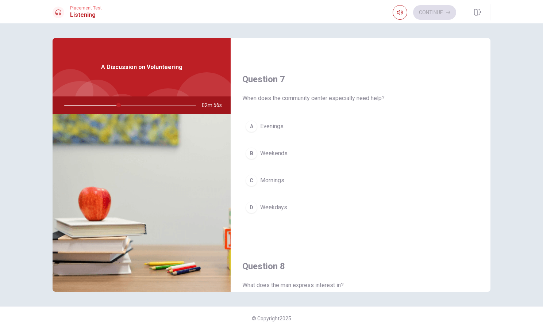
scroll to position [97, 0]
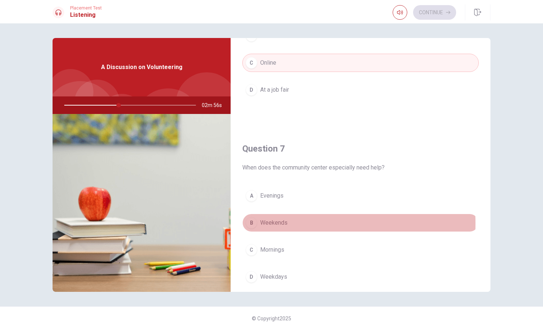
click at [247, 223] on div "B" at bounding box center [251, 223] width 12 height 12
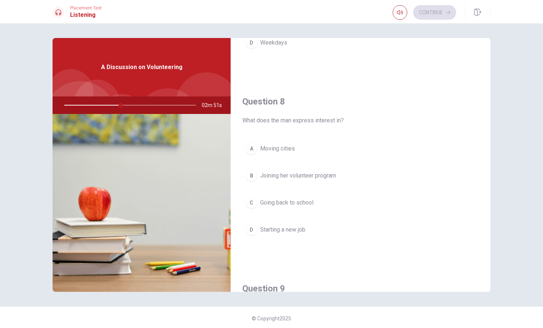
scroll to position [352, 0]
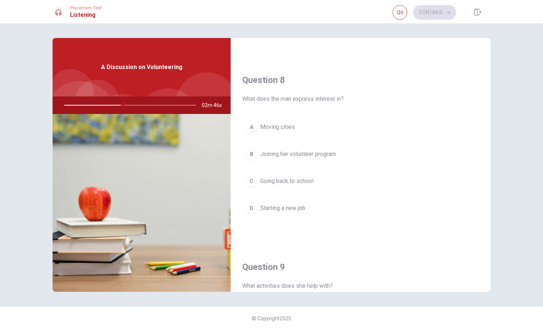
click at [249, 155] on div "B" at bounding box center [251, 154] width 12 height 12
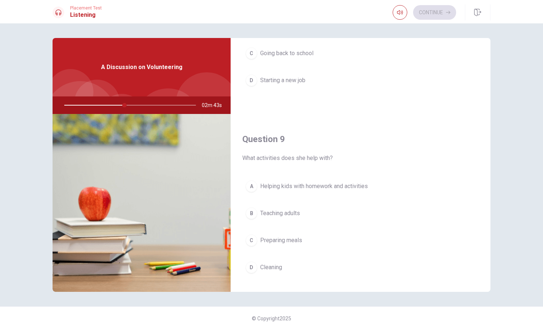
scroll to position [571, 0]
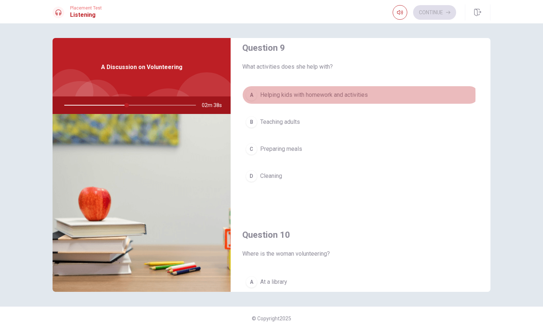
click at [248, 95] on div "A" at bounding box center [251, 95] width 12 height 12
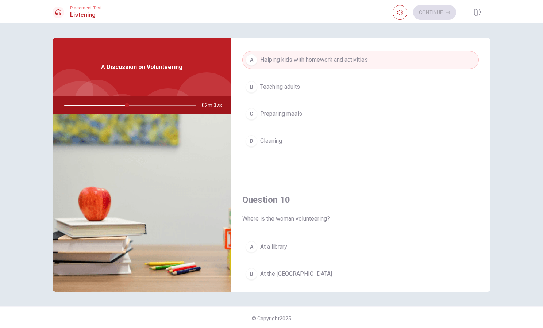
scroll to position [680, 0]
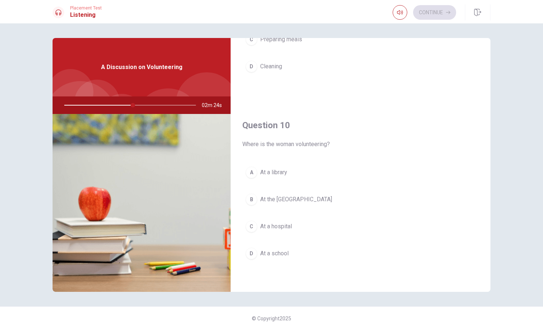
click at [251, 198] on div "B" at bounding box center [251, 199] width 12 height 12
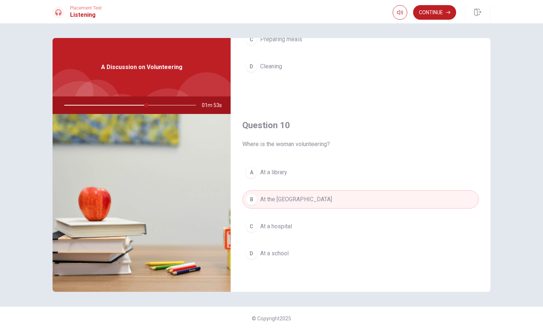
scroll to position [2, 0]
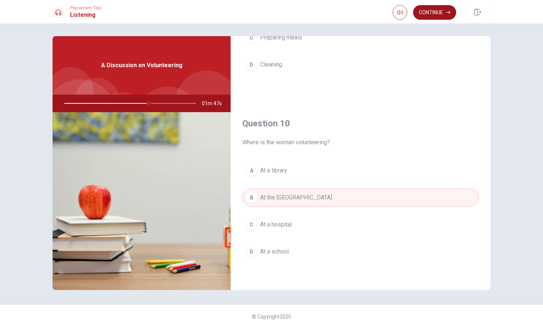
click at [429, 11] on button "Continue" at bounding box center [434, 12] width 43 height 15
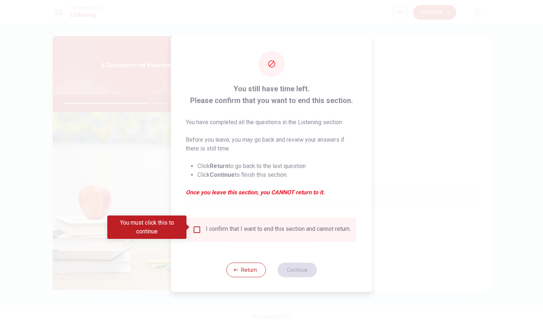
click at [197, 226] on input "You must click this to continue" at bounding box center [197, 229] width 9 height 9
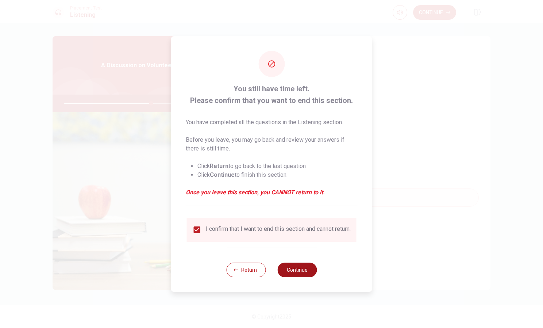
click at [298, 274] on button "Continue" at bounding box center [296, 269] width 39 height 15
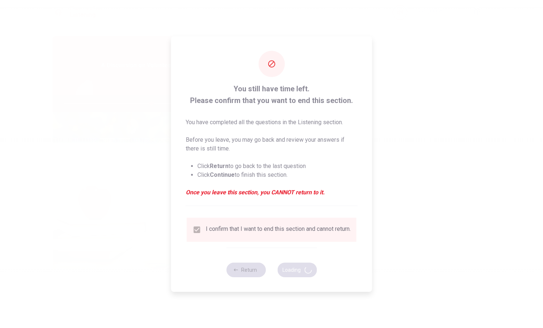
type input "67"
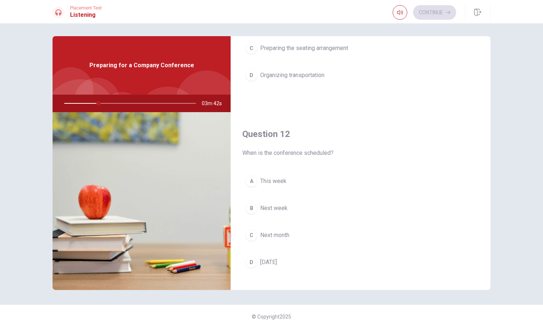
scroll to position [146, 0]
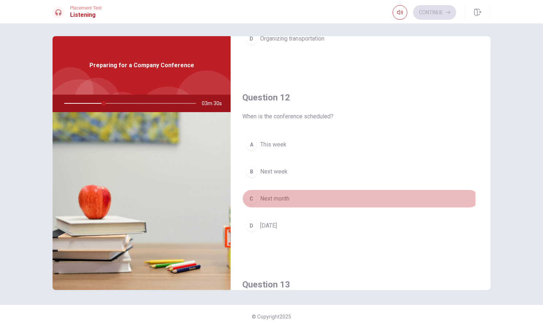
click at [280, 200] on span "Next month" at bounding box center [274, 198] width 29 height 9
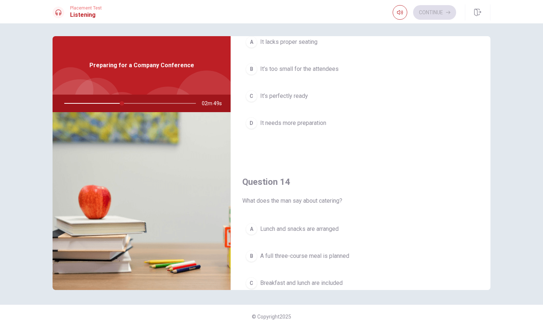
scroll to position [474, 0]
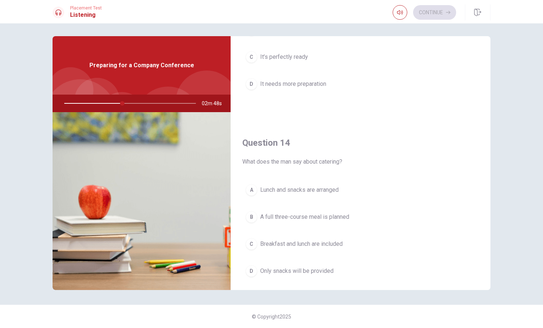
click at [286, 51] on button "C It’s perfectly ready" at bounding box center [360, 57] width 236 height 18
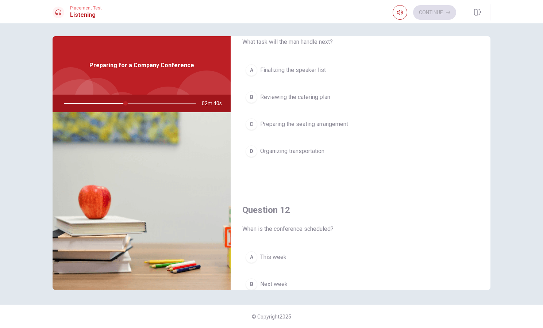
scroll to position [0, 0]
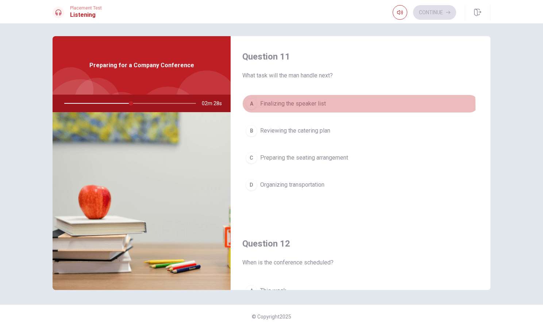
click at [283, 106] on span "Finalizing the speaker list" at bounding box center [293, 103] width 66 height 9
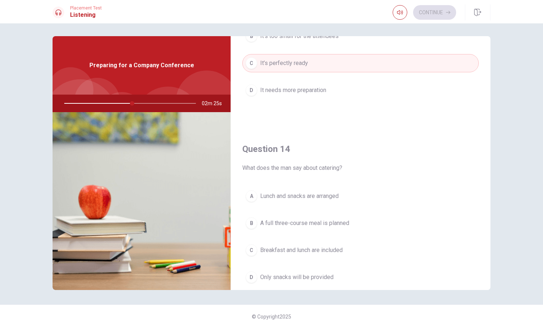
scroll to position [547, 0]
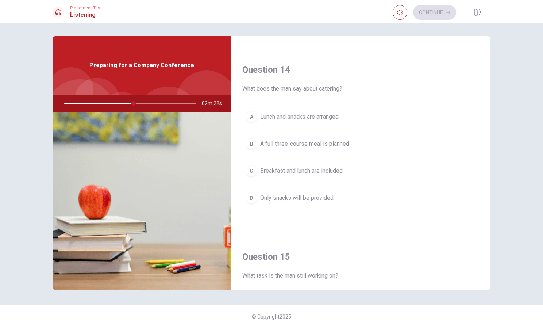
click at [294, 117] on span "Lunch and snacks are arranged" at bounding box center [299, 116] width 78 height 9
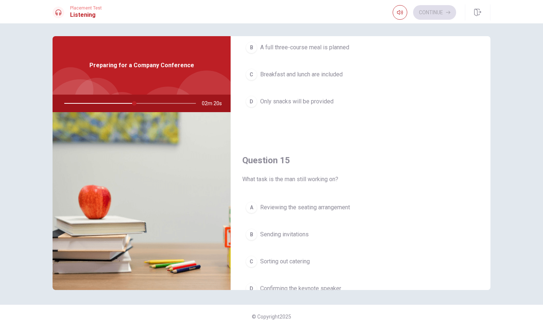
scroll to position [680, 0]
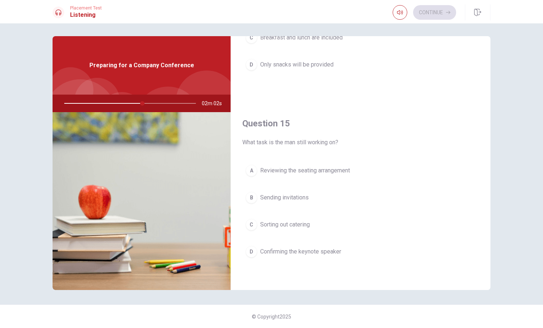
click at [269, 195] on span "Sending invitations" at bounding box center [284, 197] width 49 height 9
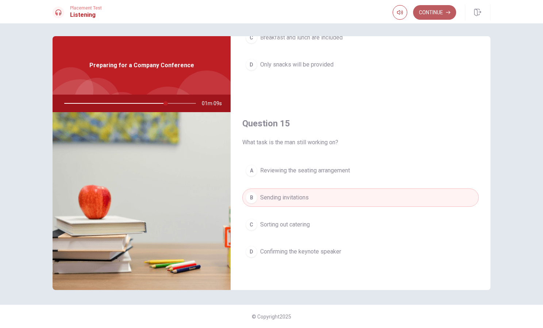
click at [426, 12] on button "Continue" at bounding box center [434, 12] width 43 height 15
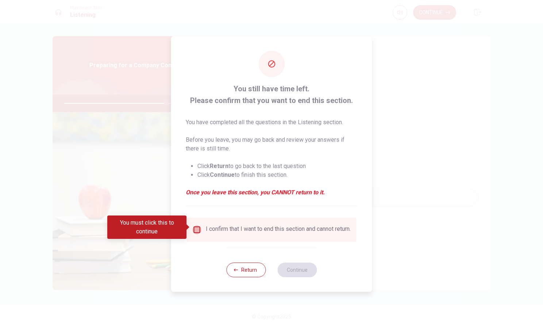
click at [195, 225] on input "You must click this to continue" at bounding box center [197, 229] width 9 height 9
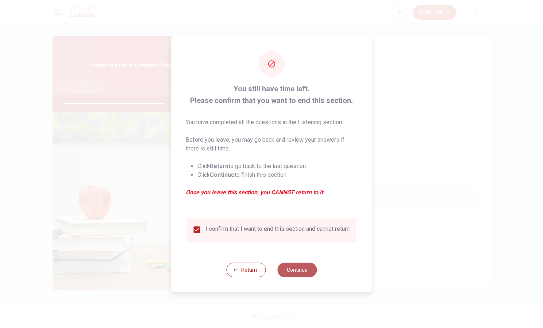
click at [290, 267] on button "Continue" at bounding box center [296, 269] width 39 height 15
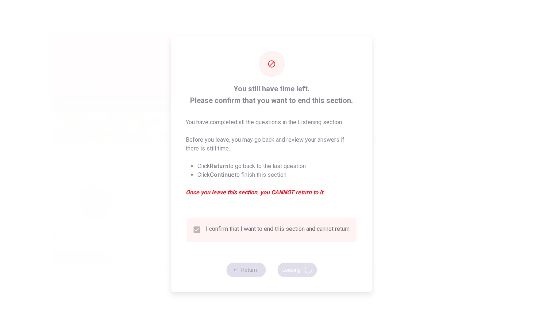
type input "79"
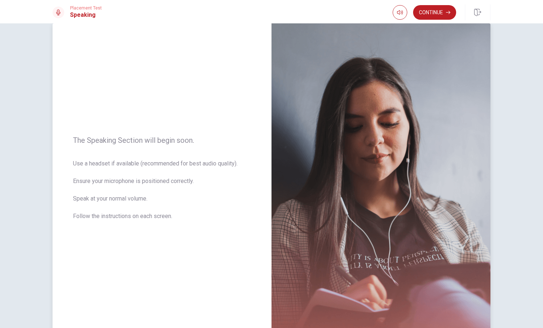
scroll to position [0, 0]
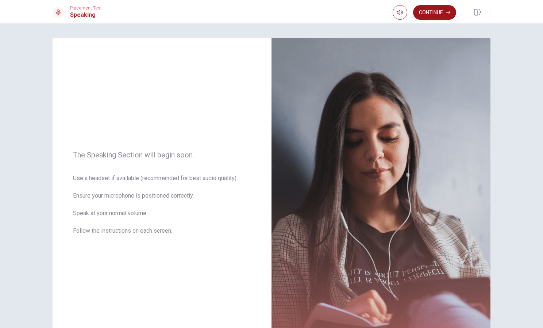
click at [426, 8] on button "Continue" at bounding box center [434, 12] width 43 height 15
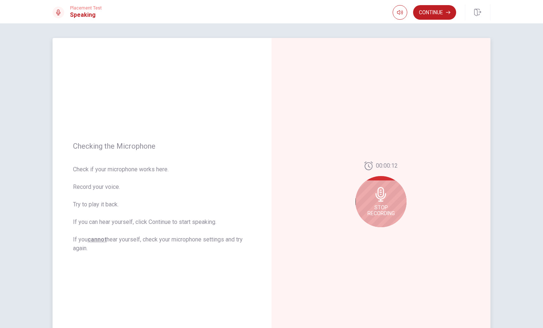
click at [395, 201] on div "Stop Recording" at bounding box center [380, 201] width 51 height 51
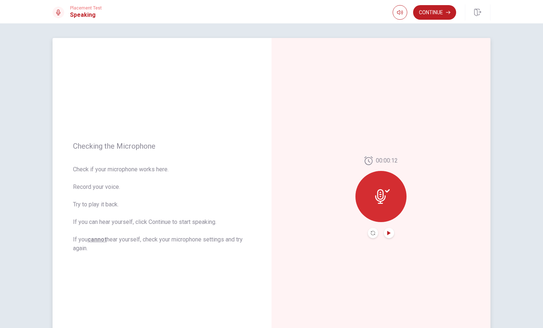
click at [388, 232] on icon "Play Audio" at bounding box center [388, 233] width 3 height 4
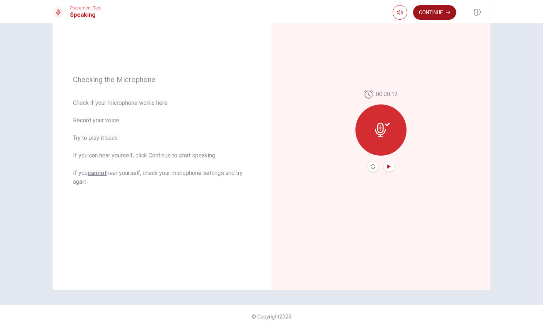
click at [431, 13] on button "Continue" at bounding box center [434, 12] width 43 height 15
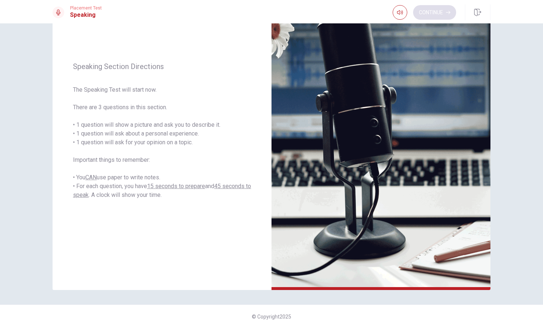
click at [431, 13] on div "Continue" at bounding box center [423, 12] width 63 height 15
click at [423, 10] on button "Continue" at bounding box center [434, 12] width 43 height 15
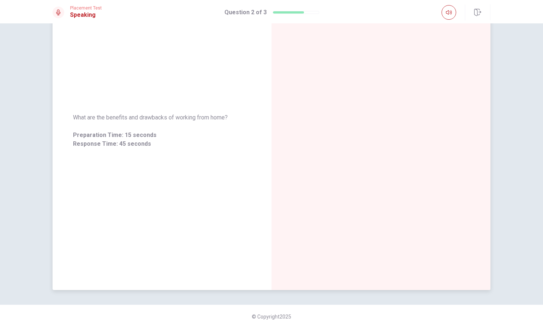
scroll to position [0, 0]
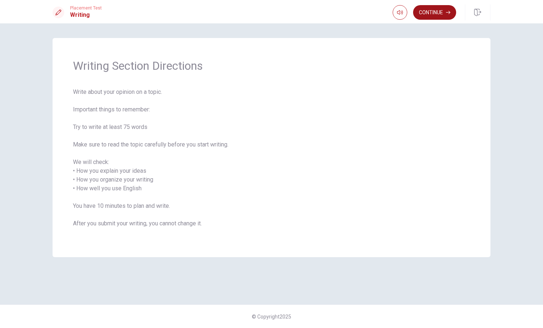
click at [444, 12] on button "Continue" at bounding box center [434, 12] width 43 height 15
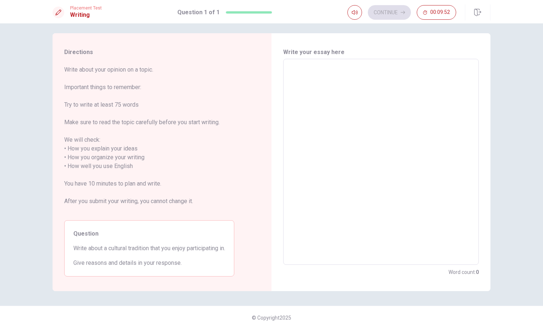
scroll to position [6, 0]
click at [298, 74] on textarea at bounding box center [380, 161] width 185 height 194
type textarea "A"
type textarea "x"
type textarea "A"
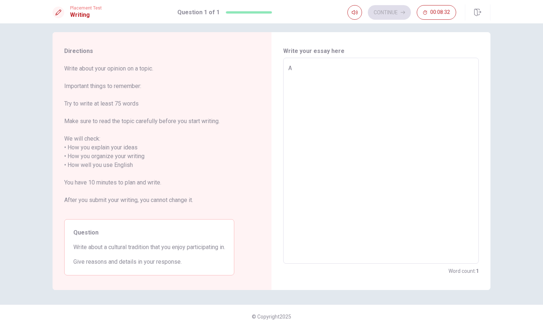
type textarea "x"
type textarea "A f"
type textarea "x"
type textarea "A [DEMOGRAPHIC_DATA]"
type textarea "x"
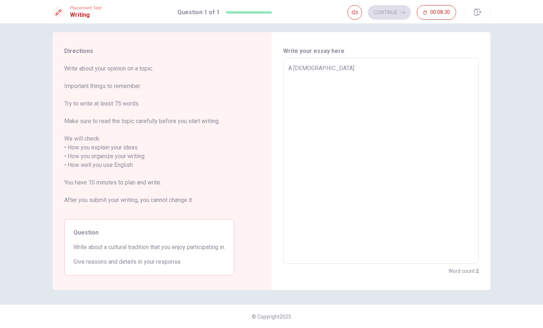
type textarea "A fes"
type textarea "x"
type textarea "A fest"
type textarea "x"
type textarea "A festi"
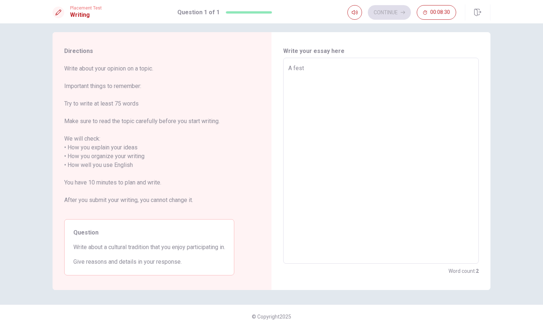
type textarea "x"
type textarea "A festiv"
type textarea "x"
type textarea "A festiva"
type textarea "x"
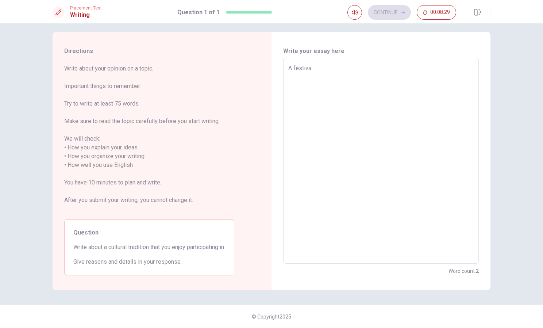
type textarea "A festival"
type textarea "x"
type textarea "A festival"
type textarea "x"
type textarea "A festival h"
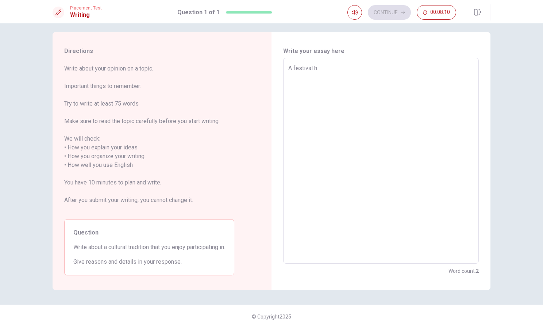
type textarea "x"
type textarea "A festival he"
type textarea "x"
type textarea "A festival hel"
type textarea "x"
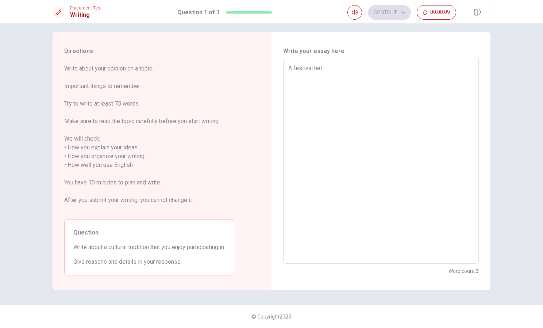
type textarea "A festival held"
type textarea "x"
type textarea "A festival held"
type textarea "x"
type textarea "A festival held i"
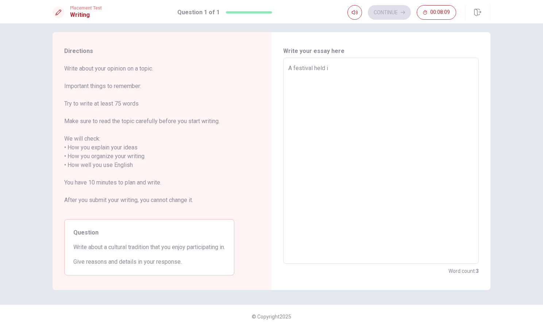
type textarea "x"
type textarea "A festival held in"
type textarea "x"
type textarea "A festival held in"
type textarea "x"
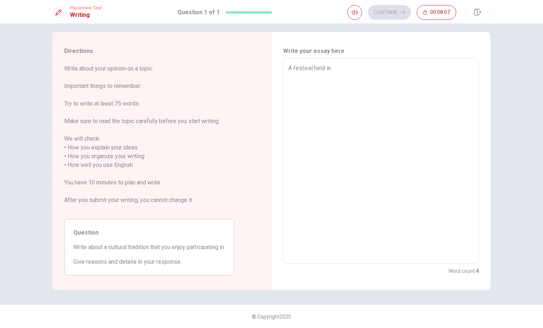
type textarea "A festival held in m"
type textarea "x"
type textarea "A festival held in my"
type textarea "x"
type textarea "A festival held in my"
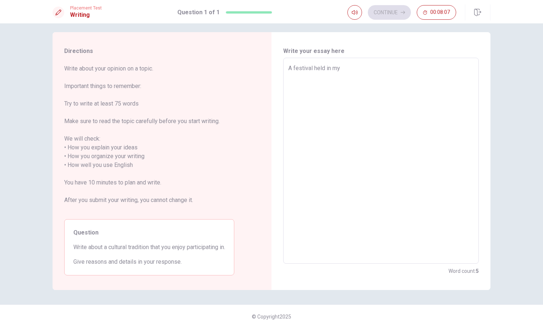
type textarea "x"
type textarea "A festival held in my t"
type textarea "x"
type textarea "A festival held in my to"
type textarea "x"
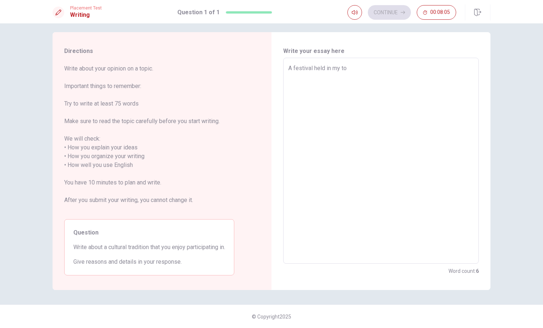
type textarea "A festival held in my tow"
type textarea "x"
type textarea "A festival held in my town"
type textarea "x"
type textarea "A festival held in my town"
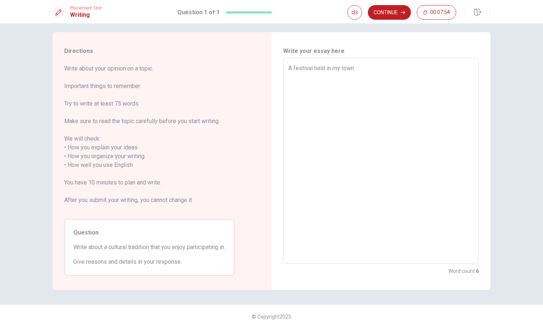
type textarea "x"
type textarea "A festival held in my town i"
type textarea "x"
type textarea "A festival held in my town is"
type textarea "x"
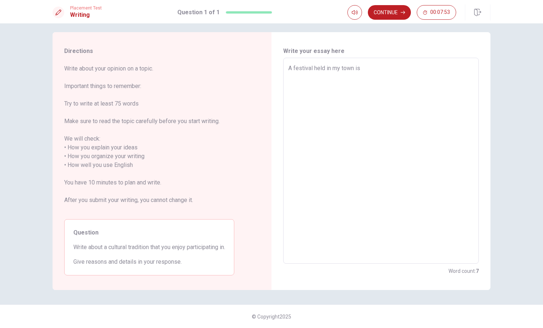
type textarea "A festival held in my town is"
type textarea "x"
type textarea "A festival held in my town is f"
type textarea "x"
type textarea "A festival held in my town is fa"
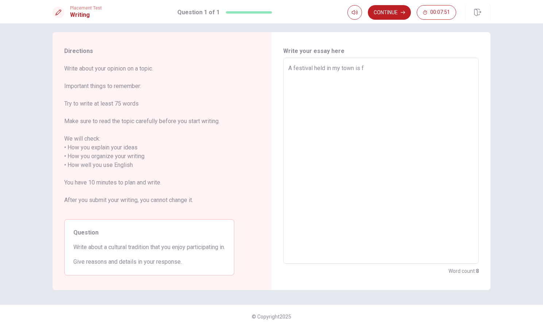
type textarea "x"
type textarea "A festival held in my town is fan"
type textarea "x"
type textarea "A festival held in my town is fan."
type textarea "x"
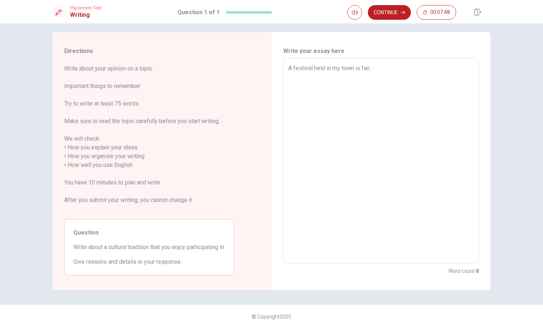
type textarea "A festival held in my town is fan"
type textarea "x"
type textarea "A festival held in my town is fan"
type textarea "x"
type textarea "A festival held in my town is fan b"
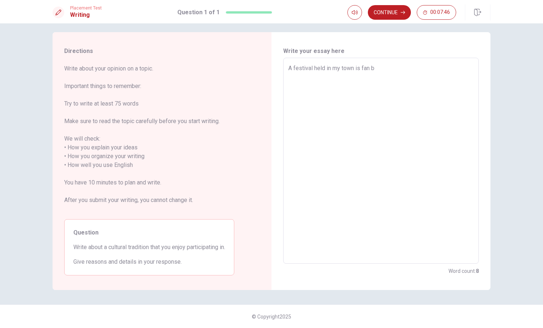
type textarea "x"
type textarea "A festival held in my town is fan be"
type textarea "x"
type textarea "A festival held in my town is fan bec"
type textarea "x"
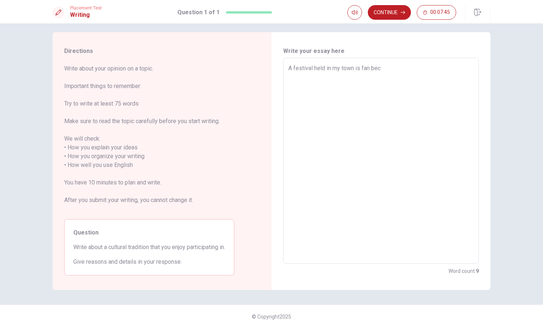
type textarea "A festival held in my town is fan beca"
type textarea "x"
type textarea "A festival held in my town is fan becau"
type textarea "x"
type textarea "A festival held in my town is fan becaus"
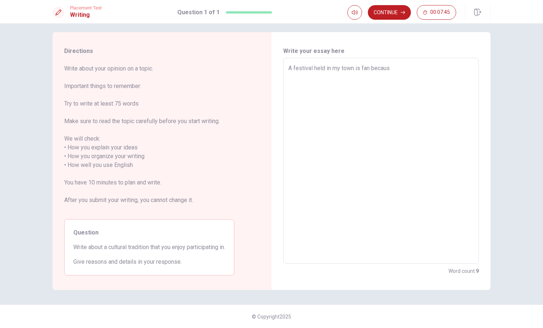
type textarea "x"
type textarea "A festival held in my town is fan because"
type textarea "x"
type textarea "A festival held in my town is fan because"
type textarea "x"
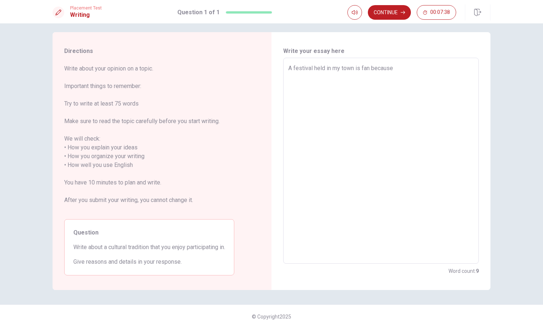
type textarea "A festival held in my town is fan because a"
type textarea "x"
type textarea "A festival held in my town is fan because al"
type textarea "x"
type textarea "A festival held in my town is fan because alm"
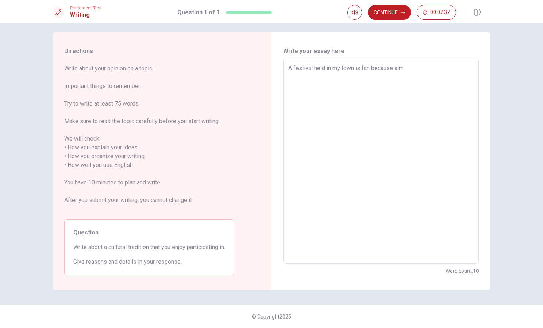
type textarea "x"
type textarea "A festival held in my town is fan because almo"
type textarea "x"
type textarea "A festival held in my town is fan because almos"
type textarea "x"
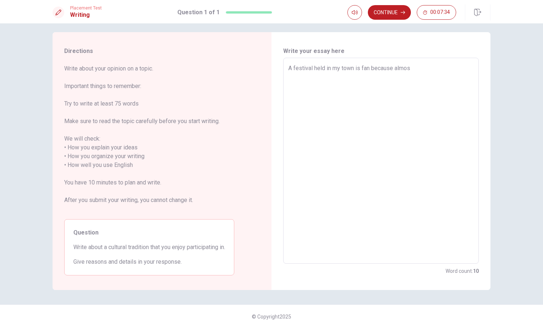
type textarea "A festival held in my town is fan because almost"
type textarea "x"
type textarea "A festival held in my town is fan because almost"
type textarea "x"
type textarea "A festival held in my town is fan because almost a"
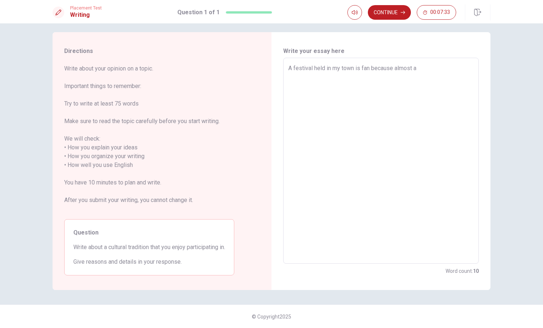
type textarea "x"
type textarea "A festival held in my town is fan because almost al"
type textarea "x"
type textarea "A festival held in my town is fan because almost all"
type textarea "x"
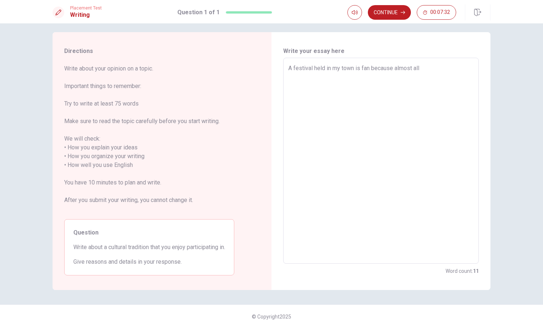
type textarea "A festival held in my town is fan because almost all"
type textarea "x"
type textarea "A festival held in my town is fan because almost all r"
type textarea "x"
type textarea "A festival held in my town is fan because almost all re"
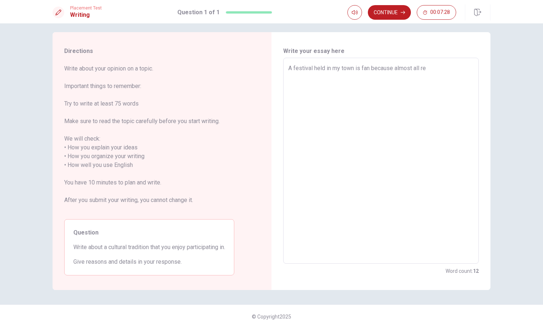
type textarea "x"
type textarea "A festival held in my town is fan because almost all res"
type textarea "x"
type textarea "A festival held in my town is fan because almost all resi"
type textarea "x"
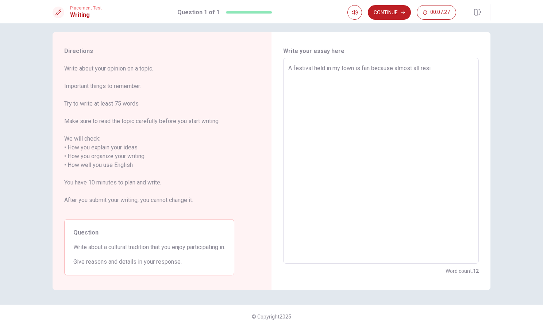
type textarea "A festival held in my town is fan because almost all resid"
type textarea "x"
type textarea "A festival held in my town is fan because almost all reside"
type textarea "x"
type textarea "A festival held in my town is fan because almost all residen"
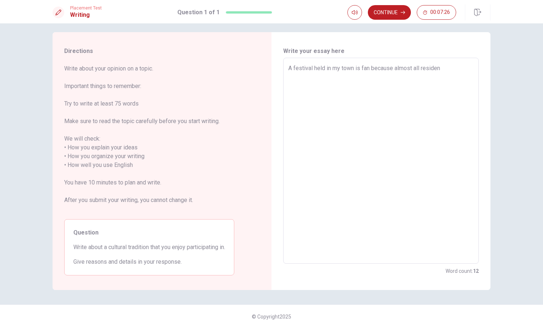
type textarea "x"
type textarea "A festival held in my town is fan because almost all resident"
type textarea "x"
type textarea "A festival held in my town is fan because almost all residents"
type textarea "x"
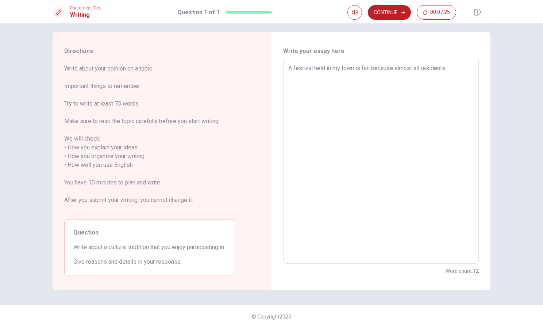
type textarea "A festival held in my town is fan because almost all residents"
type textarea "x"
type textarea "A festival held in my town is fan because almost all residents p"
type textarea "x"
type textarea "A festival held in my town is fan because almost all residents pe"
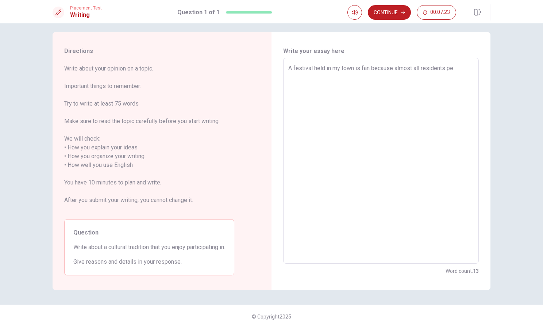
type textarea "x"
type textarea "A festival held in my town is fan because almost all residents per"
type textarea "x"
type textarea "A festival held in my town is fan because almost all residents pert"
type textarea "x"
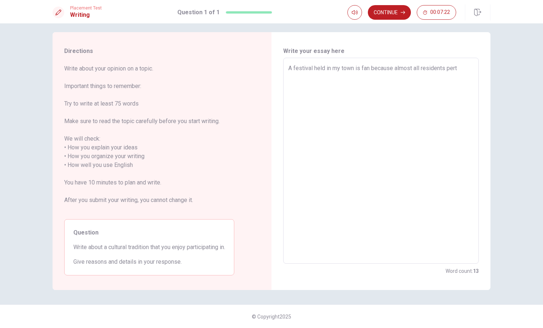
type textarea "A festival held in my town is fan because almost all residents perti"
type textarea "x"
type textarea "A festival held in my town is fan because almost all residents pertic"
type textarea "x"
type textarea "A festival held in my town is fan because almost all residents pertici"
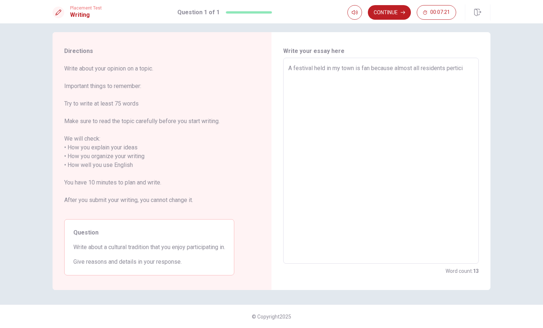
type textarea "x"
type textarea "A festival held in my town is fan because almost all residents perticip"
type textarea "x"
type textarea "A festival held in my town is fan because almost all residents perticipa"
type textarea "x"
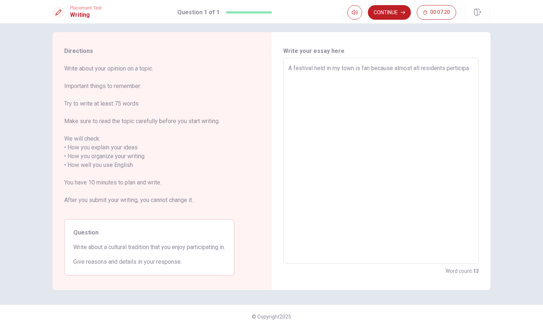
type textarea "A festival held in my town is fan because almost all residents perticipat"
type textarea "x"
type textarea "A festival held in my town is fan because almost all residents perticipate"
type textarea "x"
type textarea "A festival held in my town is fan because almost all residents perticipate"
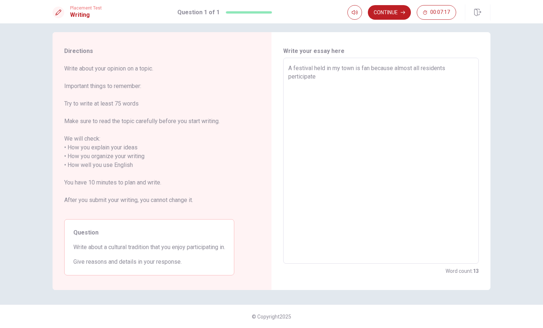
type textarea "x"
type textarea "A festival held in my town is fan because almost all residents perticipate a"
type textarea "x"
type textarea "A festival held in my town is fan because almost all residents perticipate an"
type textarea "x"
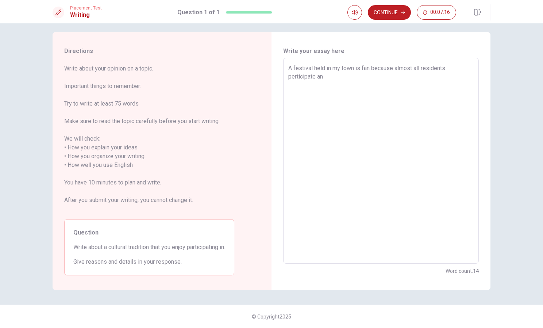
type textarea "A festival held in my town is fan because almost all residents perticipate and"
type textarea "x"
type textarea "A festival held in my town is fan because almost all residents perticipate and"
type textarea "x"
type textarea "A festival held in my town is fan because almost all residents perticipate and t"
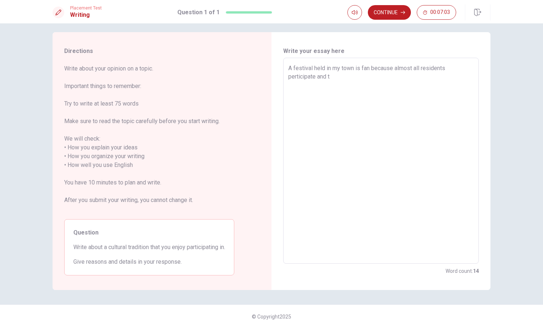
type textarea "x"
type textarea "A festival held in my town is fan because almost all residents perticipate and …"
type textarea "x"
type textarea "A festival held in my town is fan because almost all residents perticipate and …"
type textarea "x"
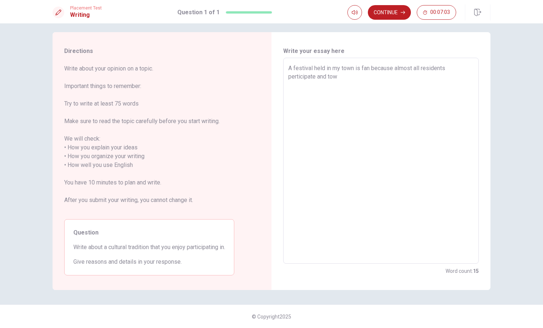
type textarea "A festival held in my town is fan because almost all residents perticipate and …"
type textarea "x"
type textarea "A festival held in my town is fan because almost all residents perticipate and …"
type textarea "x"
type textarea "A festival held in my town is fan because almost all residents perticipate and …"
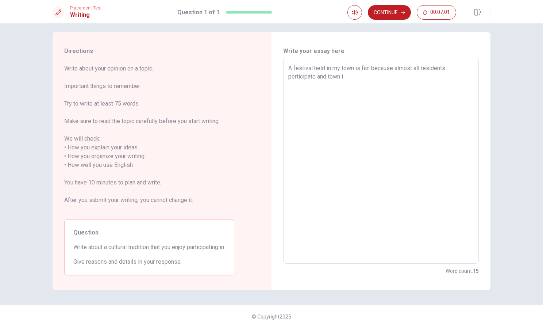
type textarea "x"
type textarea "A festival held in my town is fan because almost all residents perticipate and …"
type textarea "x"
type textarea "A festival held in my town is fan because almost all residents perticipate and …"
type textarea "x"
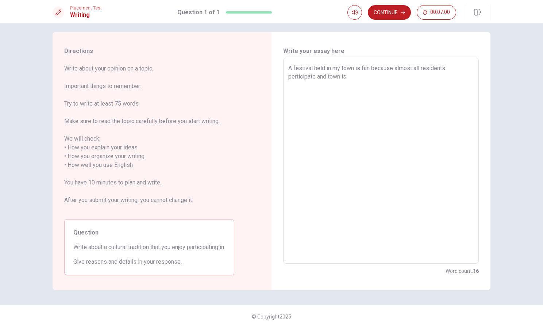
type textarea "A festival held in my town is fan because almost all residents perticipate and …"
type textarea "x"
type textarea "A festival held in my town is fan because almost all residents perticipate and …"
type textarea "x"
type textarea "A festival held in my town is fan because almost all residents perticipate and …"
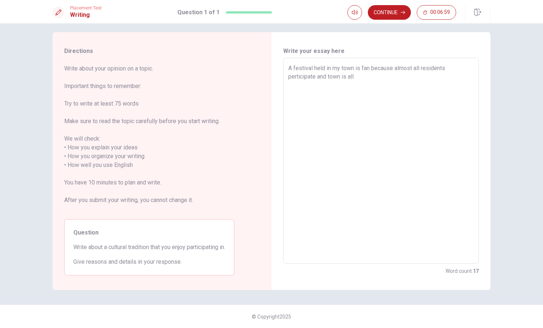
type textarea "x"
type textarea "A festival held in my town is fan because almost all residents perticipate and …"
type textarea "x"
type textarea "A festival held in my town is fan because almost all residents perticipate and …"
type textarea "x"
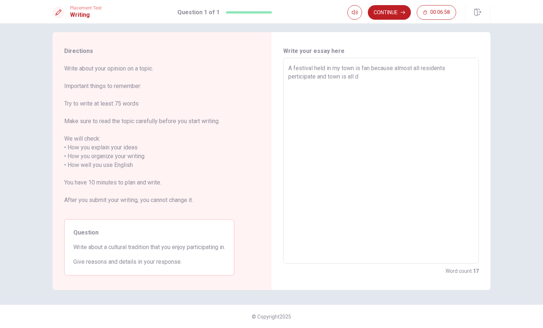
type textarea "A festival held in my town is fan because almost all residents perticipate and …"
type textarea "x"
type textarea "A festival held in my town is fan because almost all residents perticipate and …"
type textarea "x"
type textarea "A festival held in my town is fan because almost all residents perticipate and …"
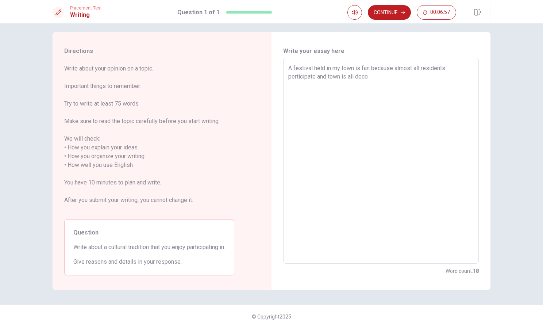
type textarea "x"
type textarea "A festival held in my town is fan because almost all residents perticipate and …"
type textarea "x"
type textarea "A festival held in my town is fan because almost all residents perticipate and …"
click at [414, 77] on textarea "A festival held in my town is fan because almost all residents perticipate and …" at bounding box center [380, 161] width 185 height 194
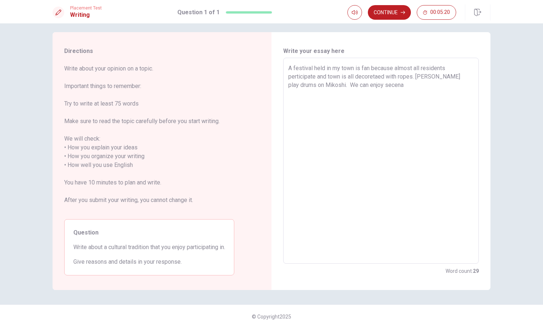
click at [415, 76] on textarea "A festival held in my town is fan because almost all residents perticipate and …" at bounding box center [380, 161] width 185 height 194
click at [377, 87] on textarea "A festival held in my town is fan because almost all residents perticipate and …" at bounding box center [380, 161] width 185 height 194
click at [318, 85] on textarea "A festival held in my town is fan because almost all residents perticipate and …" at bounding box center [380, 161] width 185 height 194
drag, startPoint x: 369, startPoint y: 67, endPoint x: 391, endPoint y: 71, distance: 23.0
click at [391, 71] on textarea "A festival held in my town is fan because almost all residents perticipate and …" at bounding box center [380, 161] width 185 height 194
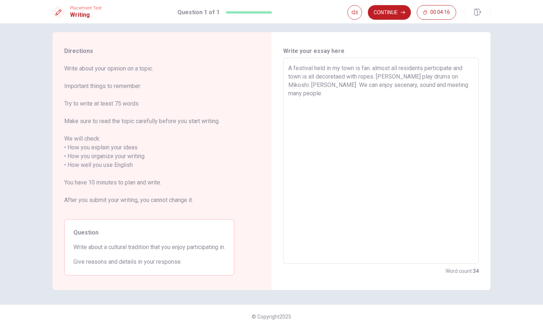
click at [461, 86] on textarea "A festival held in my town is fan. almost all residents perticipate and town is…" at bounding box center [380, 161] width 185 height 194
click at [310, 84] on textarea "A festival held in my town is fan. almost all residents perticipate and town is…" at bounding box center [380, 161] width 185 height 194
click at [447, 92] on textarea "A festival held in my town is fan. almost all residents perticipate and town is…" at bounding box center [380, 161] width 185 height 194
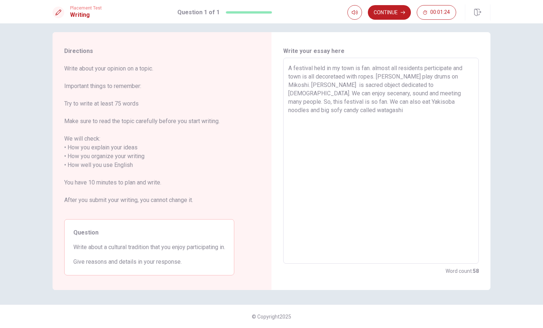
click at [406, 101] on textarea "A festival held in my town is fan. almost all residents perticipate and town is…" at bounding box center [380, 161] width 185 height 194
click at [453, 104] on textarea "A festival held in my town is fan. almost all residents perticipate and town is…" at bounding box center [380, 161] width 185 height 194
click at [458, 102] on textarea "A festival held in my town is fan. almost all residents perticipate and town is…" at bounding box center [380, 161] width 185 height 194
click at [314, 112] on textarea "A festival held in my town is fan. almost all residents perticipate and town is…" at bounding box center [380, 161] width 185 height 194
click at [361, 110] on textarea "A festival held in my town is fan. almost all residents perticipate and town is…" at bounding box center [380, 161] width 185 height 194
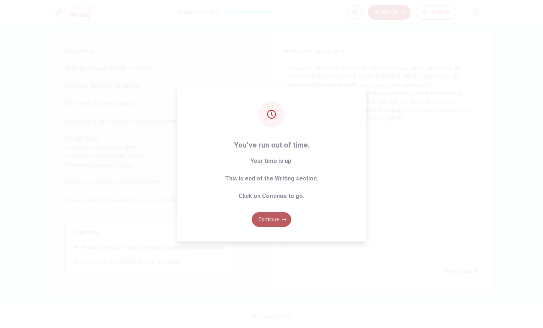
click at [264, 223] on button "Continue" at bounding box center [271, 219] width 39 height 15
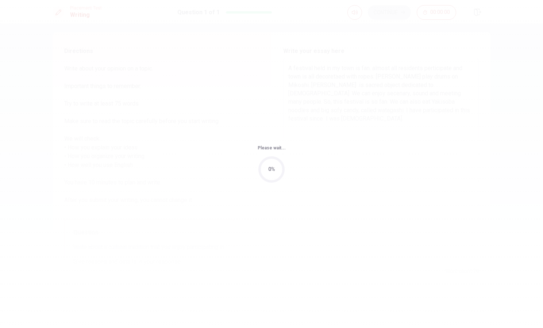
scroll to position [0, 0]
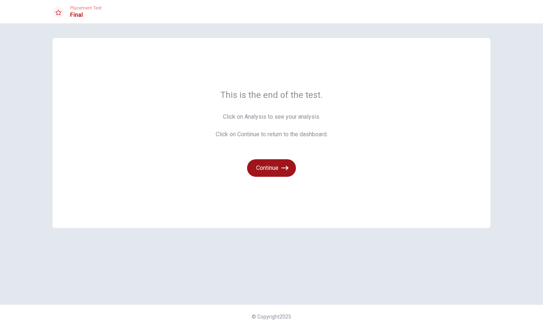
click at [275, 168] on button "Continue" at bounding box center [271, 168] width 49 height 18
